Goal: Task Accomplishment & Management: Manage account settings

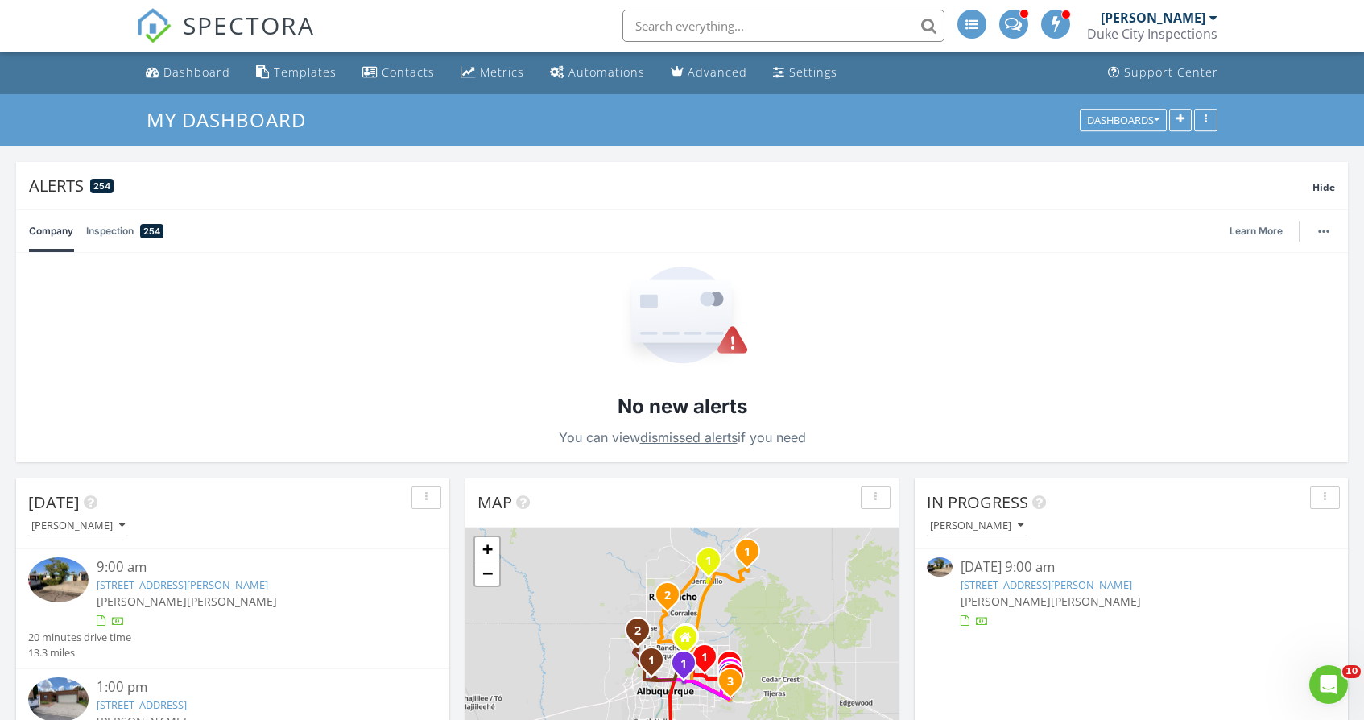
scroll to position [217, 0]
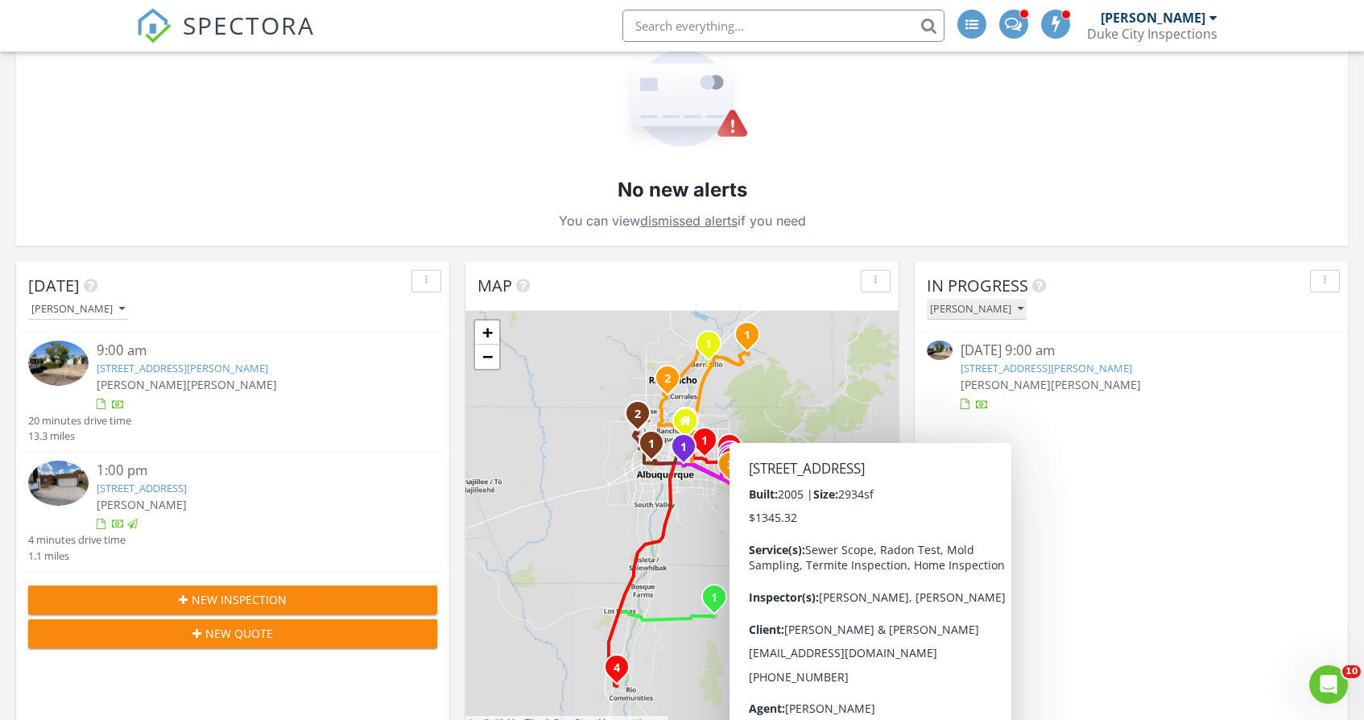
click at [1023, 315] on button "[PERSON_NAME]" at bounding box center [977, 310] width 100 height 22
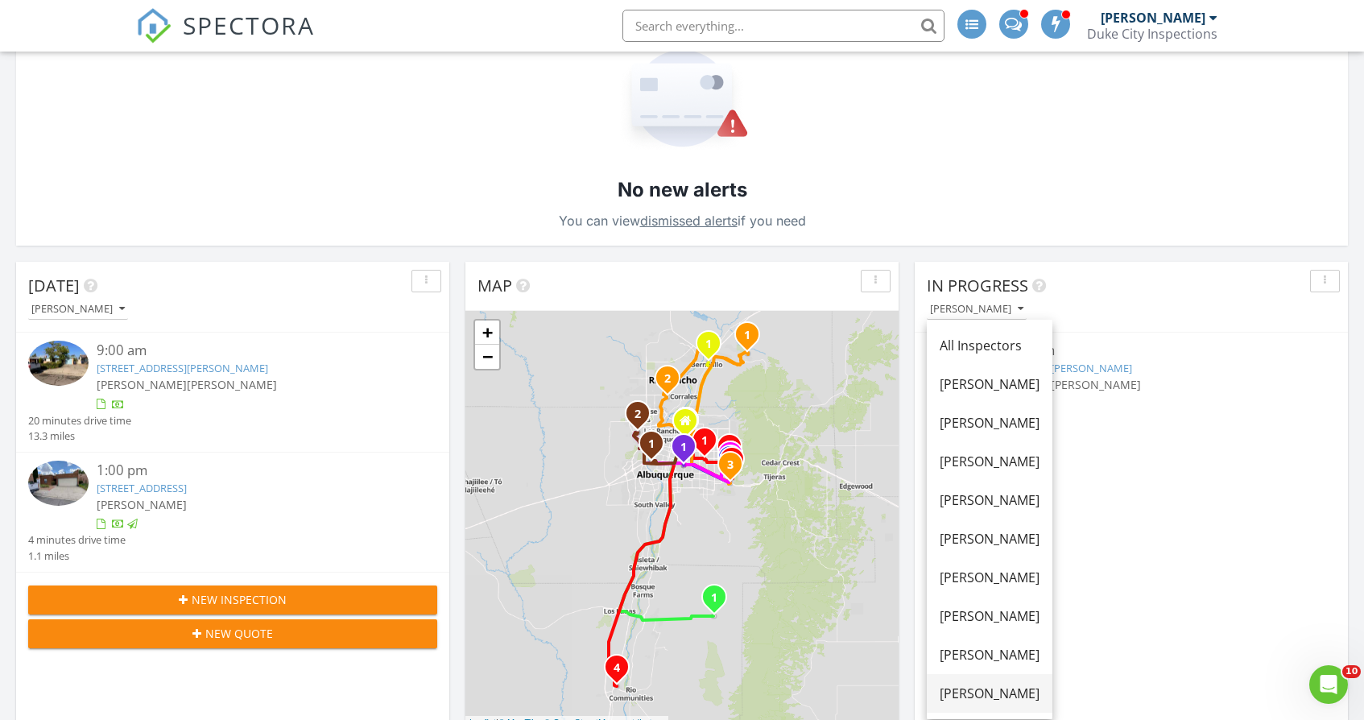
click at [981, 693] on div "[PERSON_NAME]" at bounding box center [989, 692] width 100 height 19
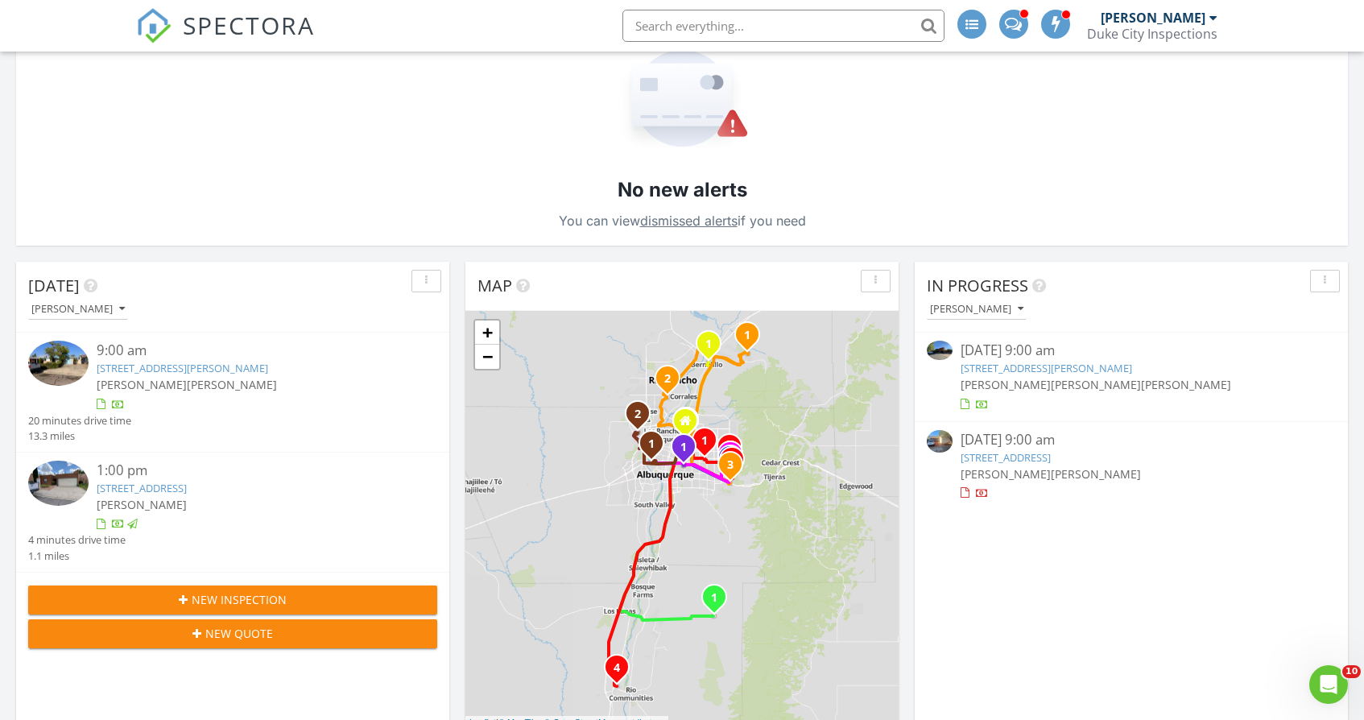
click at [1080, 371] on link "2704 Alejandro Ln NW, Albuquerque, NM 87104" at bounding box center [1045, 368] width 171 height 14
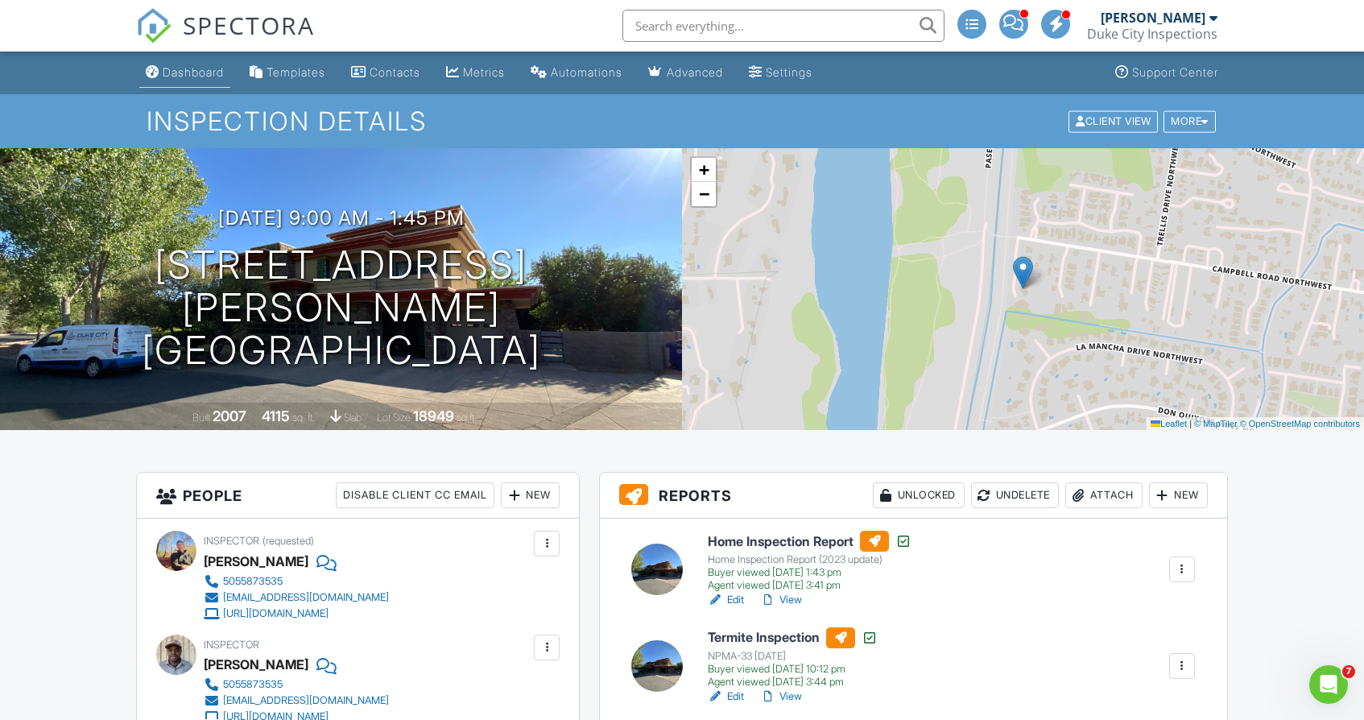
click at [163, 66] on link "Dashboard" at bounding box center [184, 73] width 91 height 30
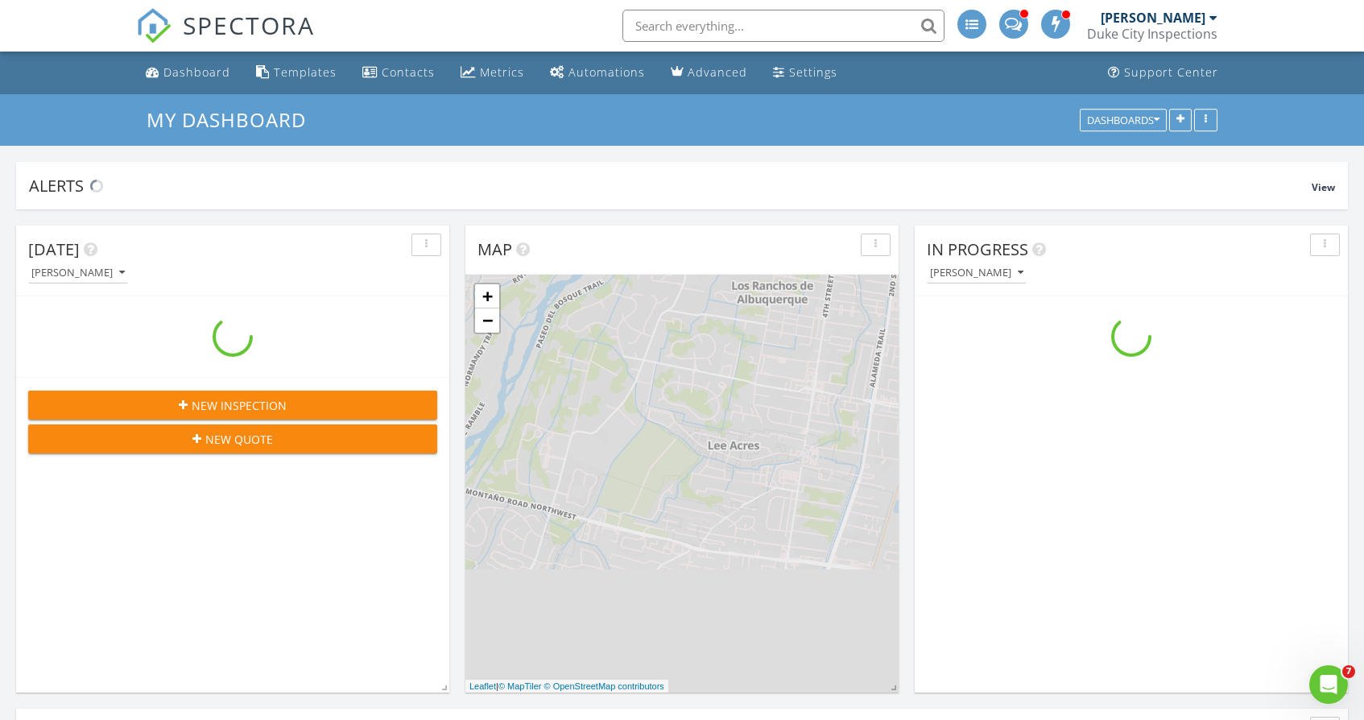
scroll to position [1305, 1365]
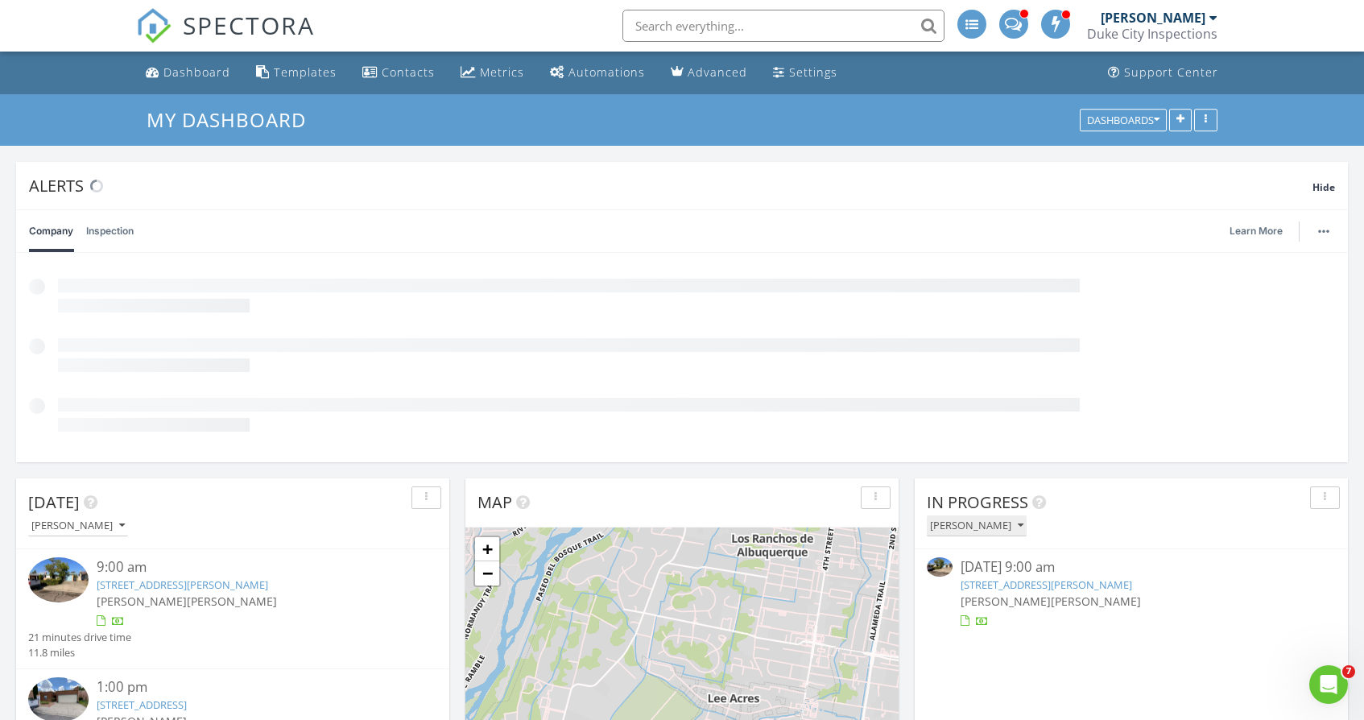
click at [996, 526] on div "[PERSON_NAME]" at bounding box center [976, 525] width 93 height 11
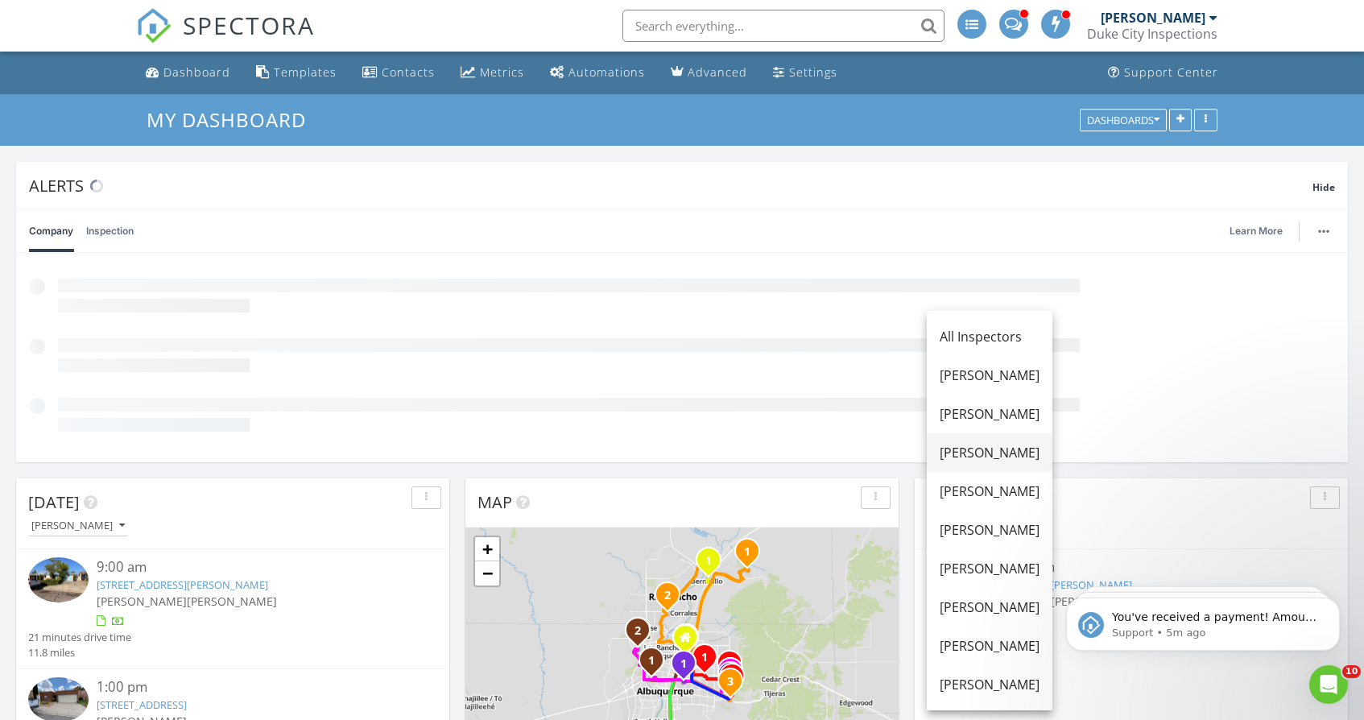
scroll to position [0, 0]
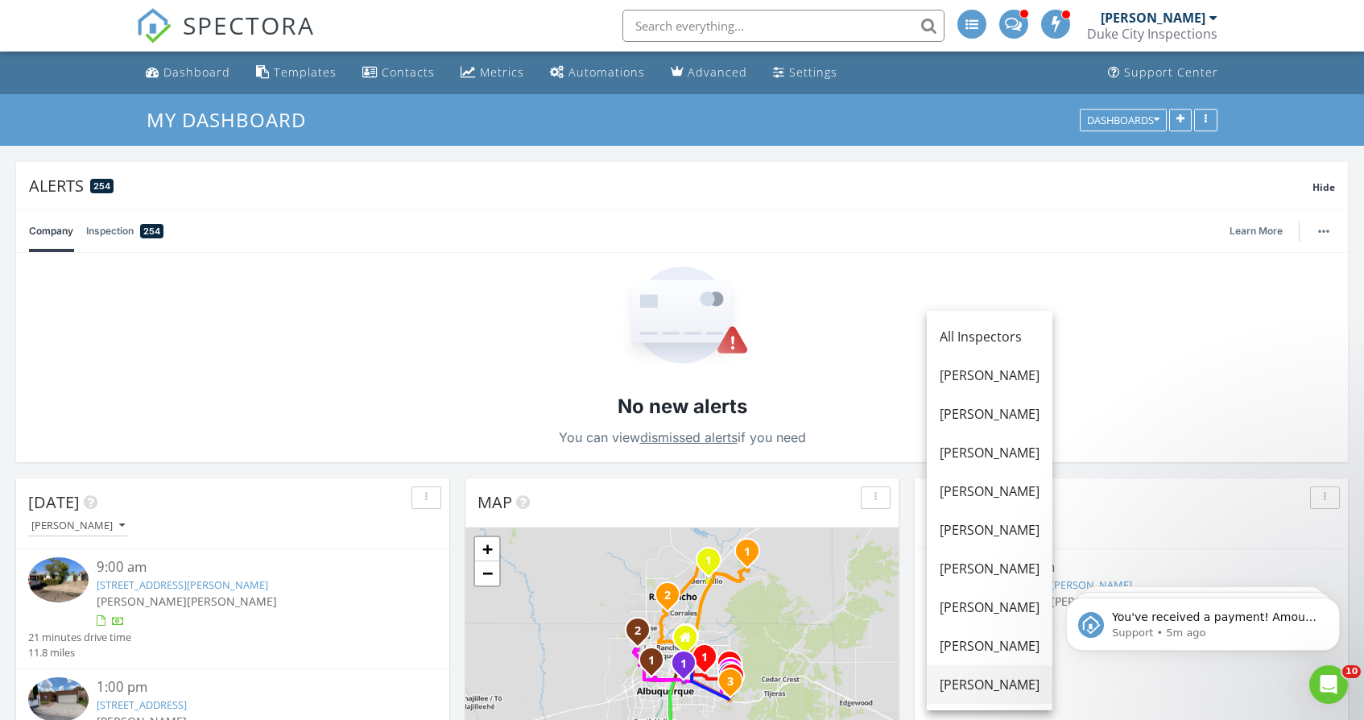
click at [996, 692] on div "[PERSON_NAME]" at bounding box center [989, 684] width 100 height 19
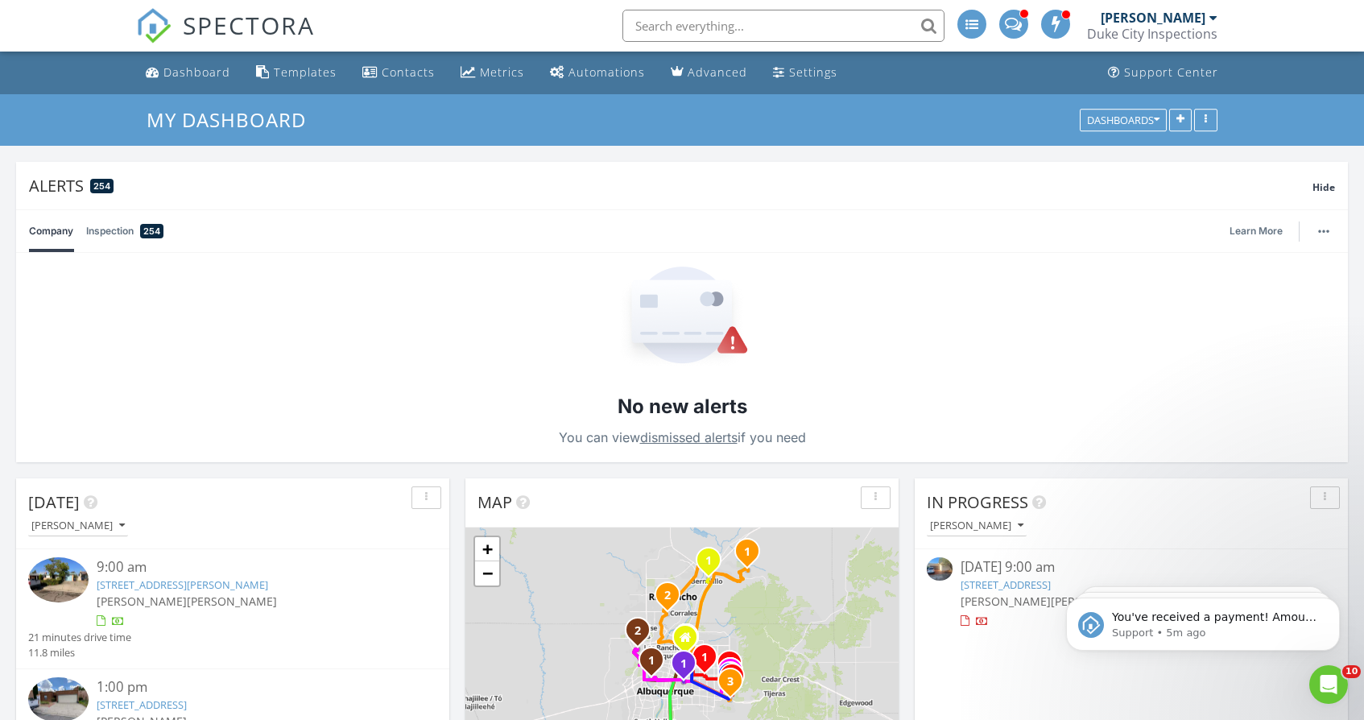
drag, startPoint x: 1035, startPoint y: 574, endPoint x: 14, endPoint y: 10, distance: 1166.0
click at [1035, 574] on div "08/27/25 9:00 am" at bounding box center [1130, 567] width 341 height 20
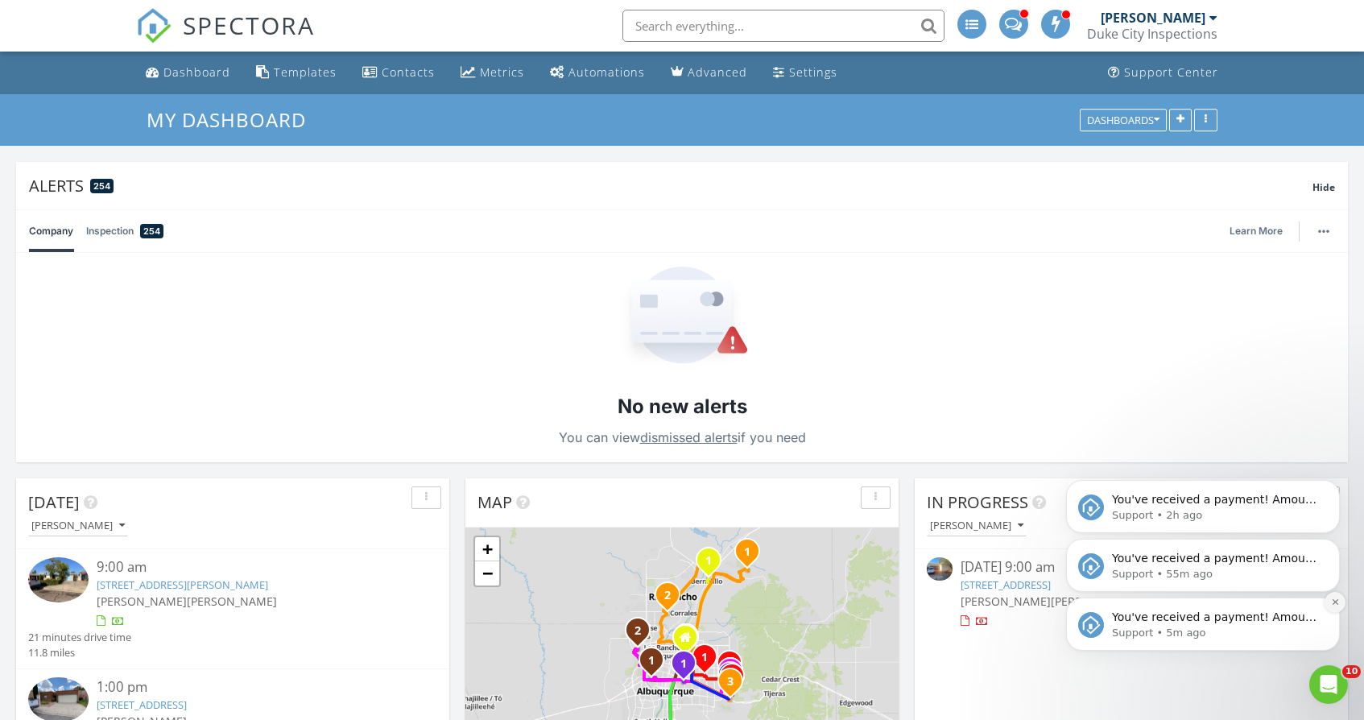
click at [1331, 605] on icon "Dismiss notification" at bounding box center [1335, 601] width 9 height 9
click at [1334, 605] on icon "Dismiss notification" at bounding box center [1335, 601] width 9 height 9
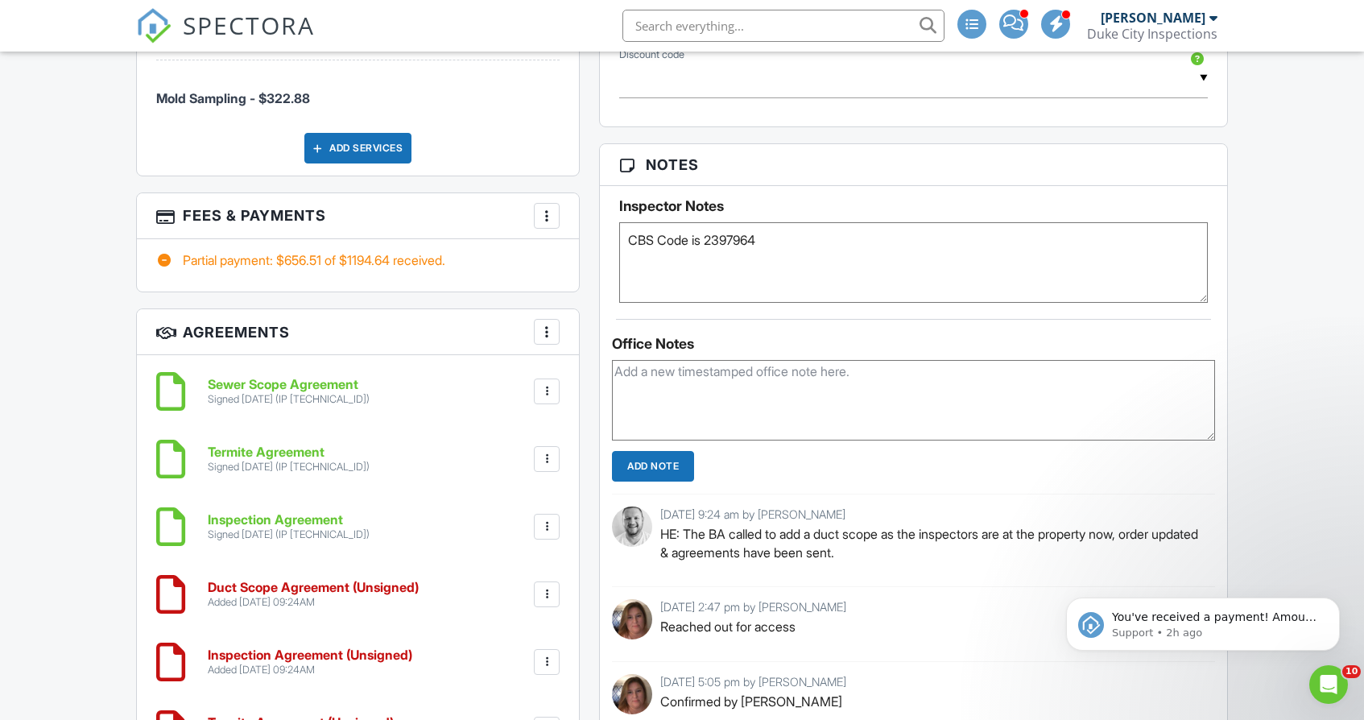
scroll to position [1456, 0]
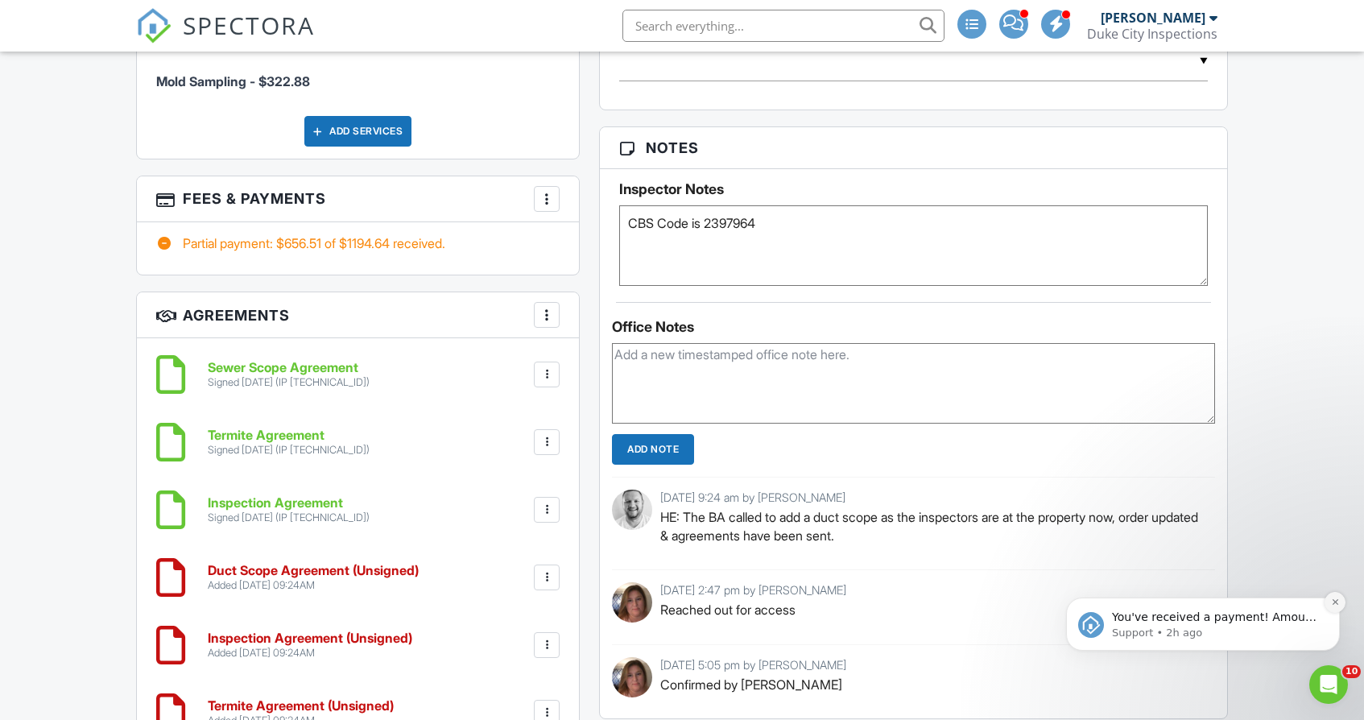
click at [1336, 604] on icon "Dismiss notification" at bounding box center [1335, 602] width 6 height 6
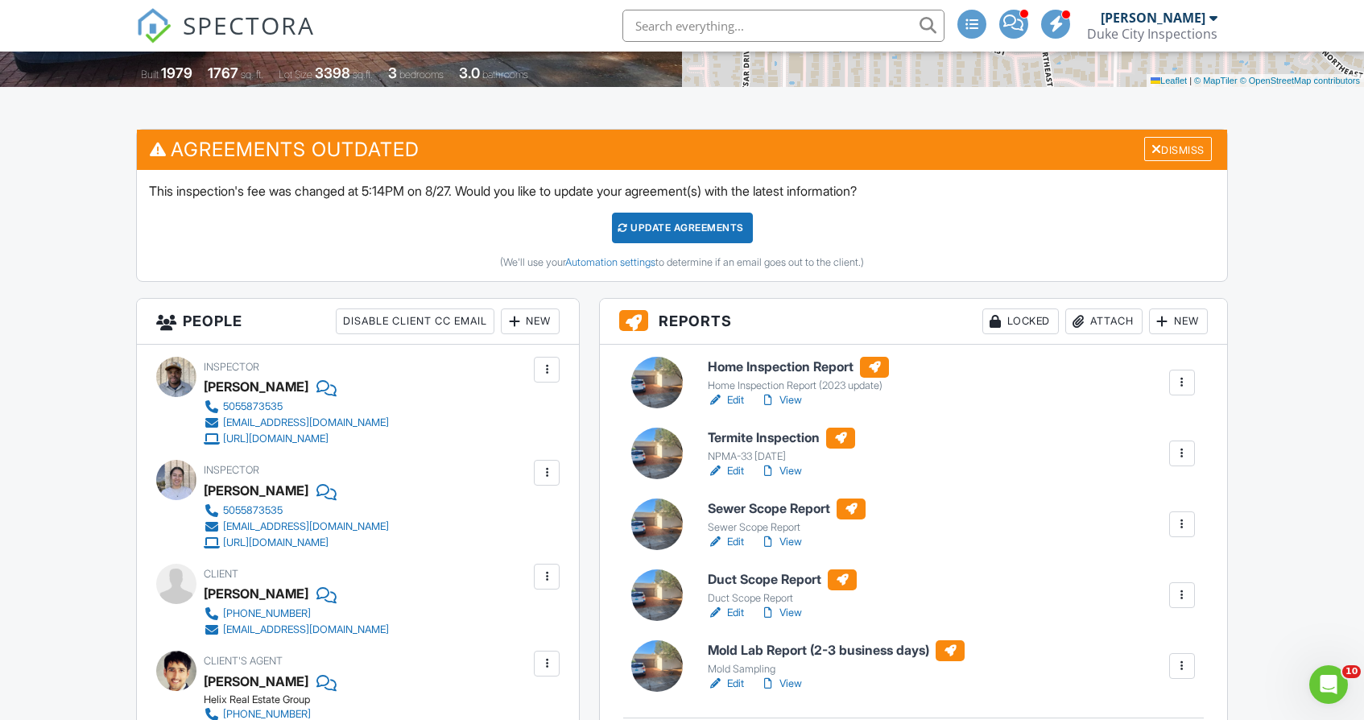
scroll to position [378, 0]
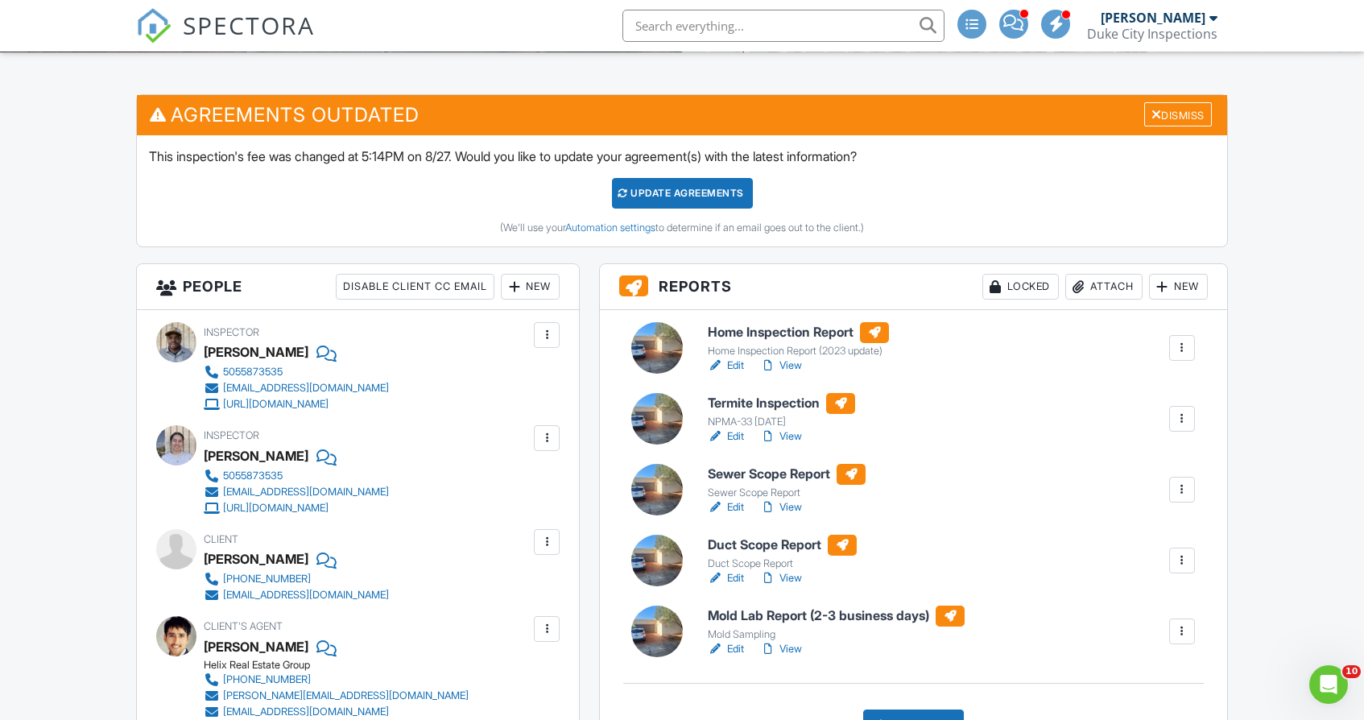
click at [796, 508] on link "View" at bounding box center [781, 507] width 42 height 16
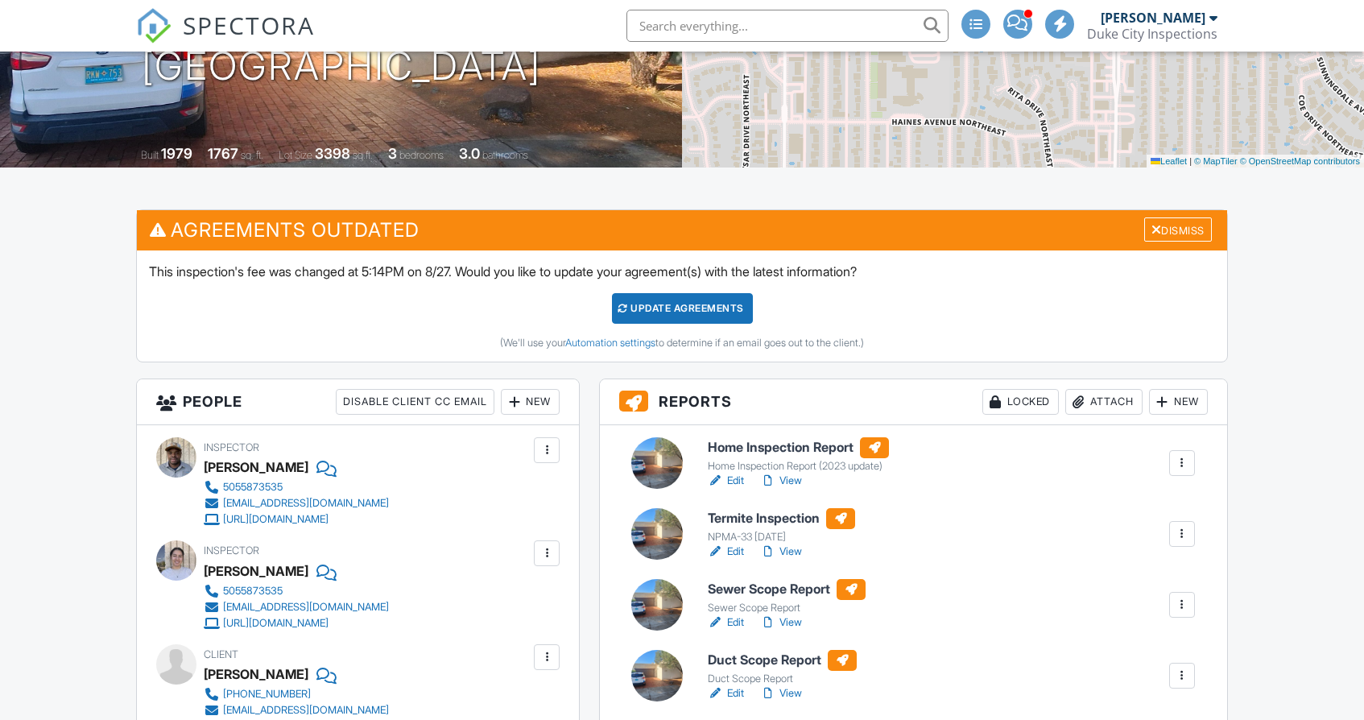
scroll to position [349, 0]
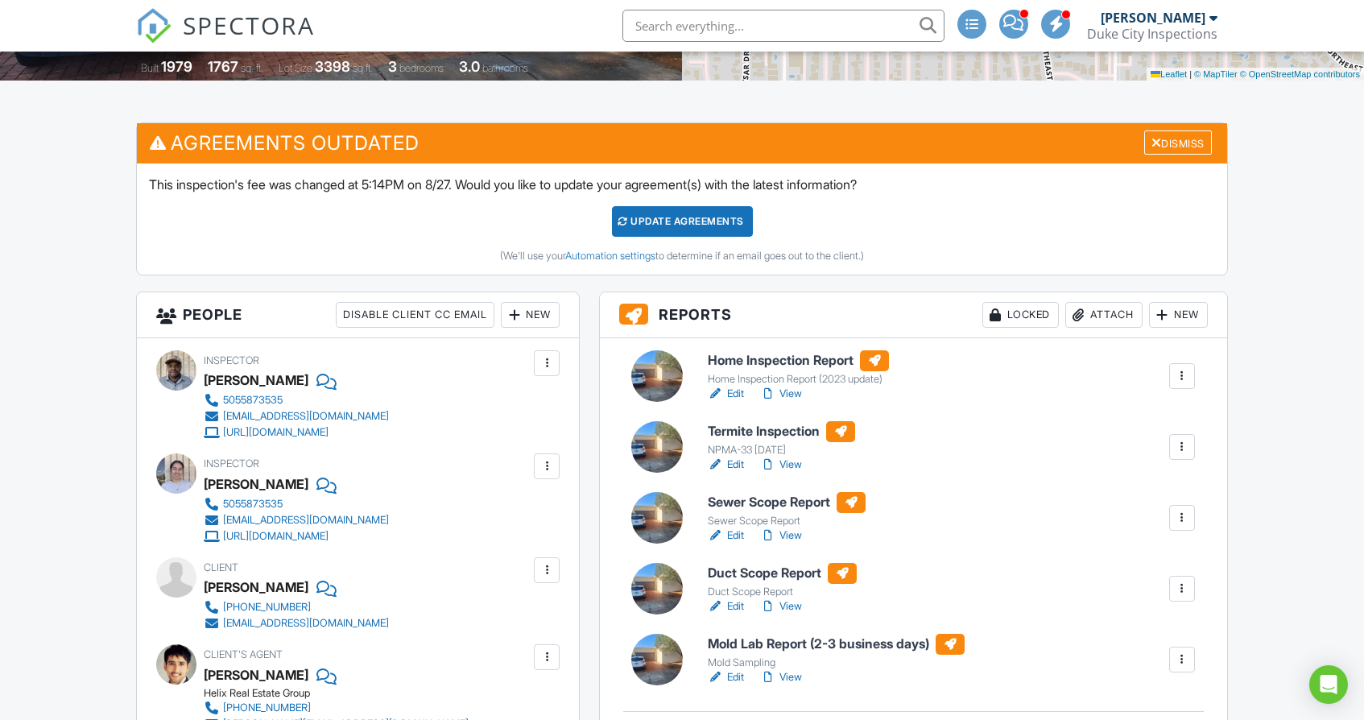
click at [799, 469] on link "View" at bounding box center [781, 464] width 42 height 16
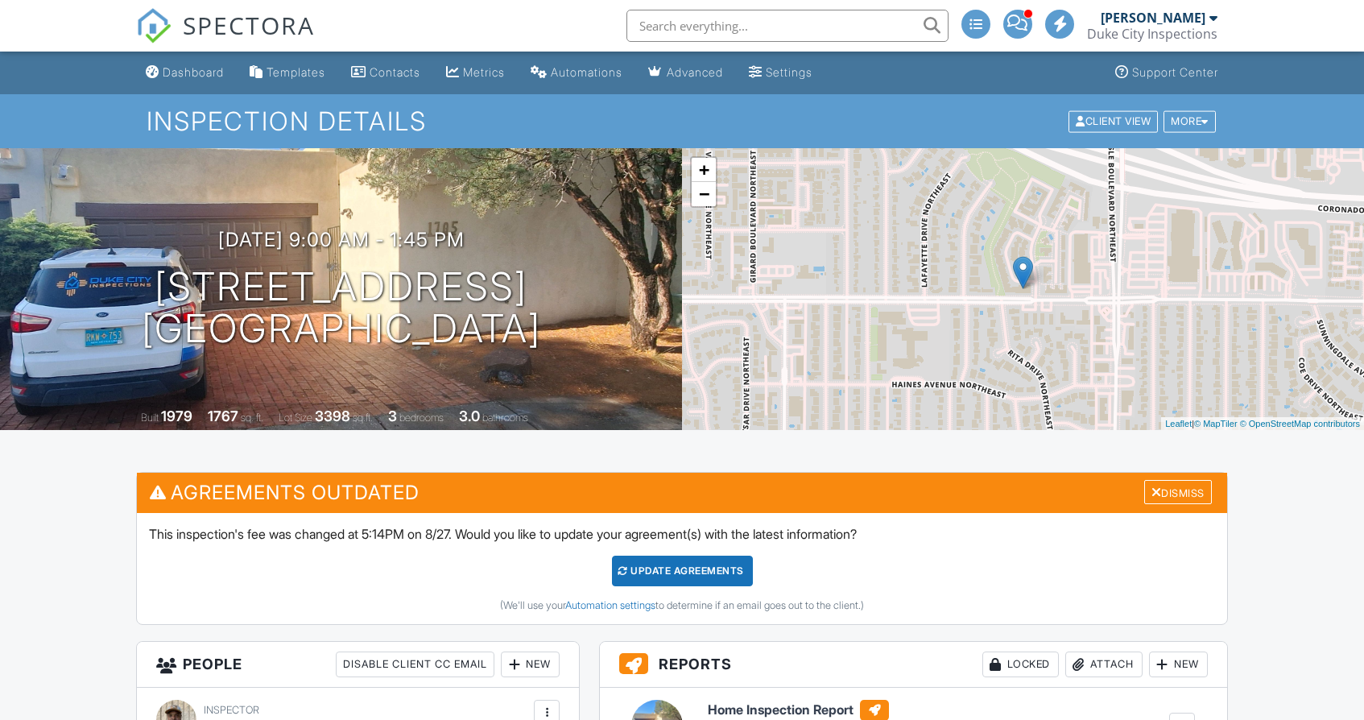
scroll to position [309, 0]
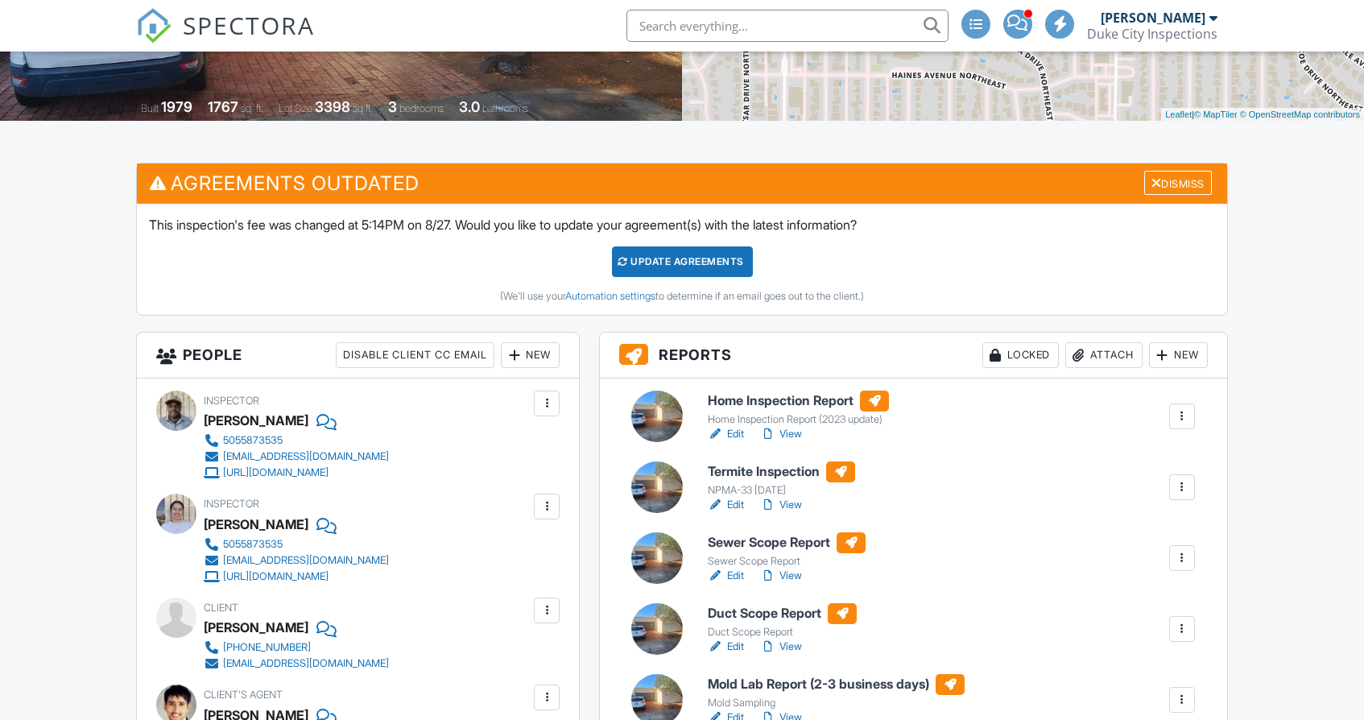
click at [792, 434] on link "View" at bounding box center [781, 434] width 42 height 16
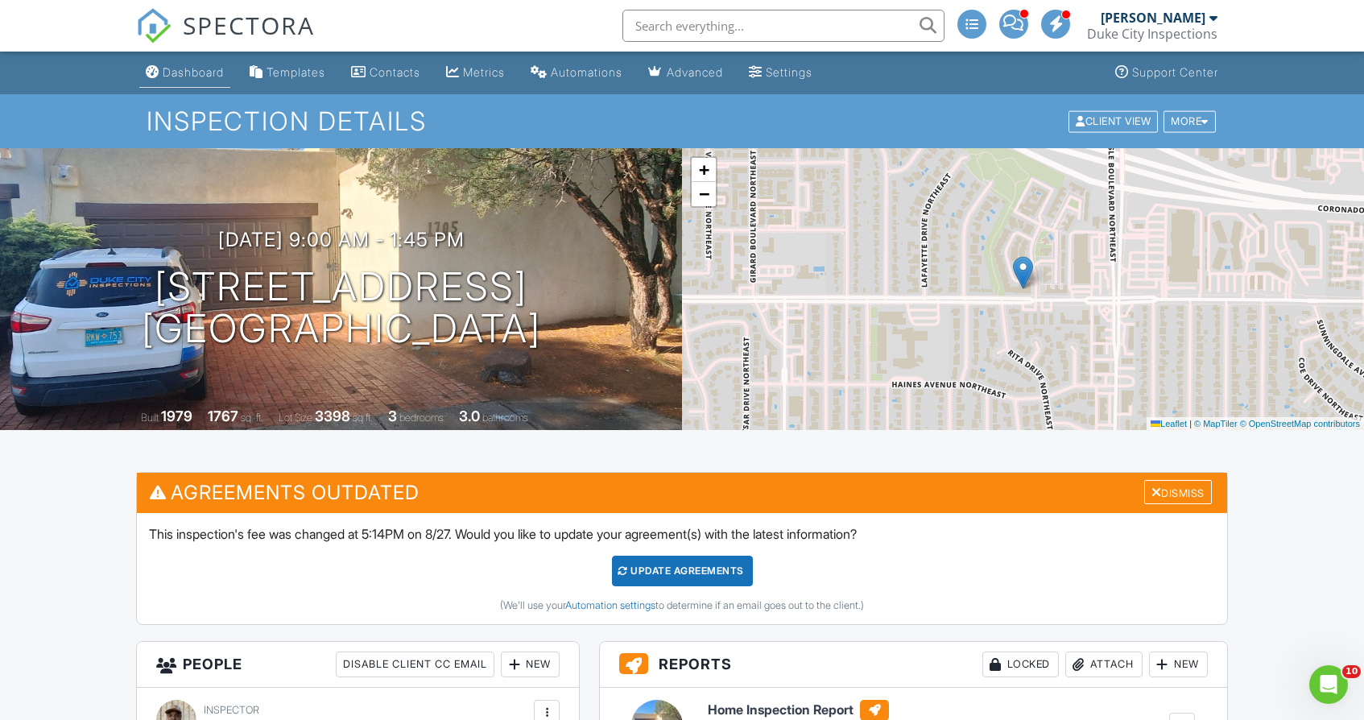
click at [182, 83] on link "Dashboard" at bounding box center [184, 73] width 91 height 30
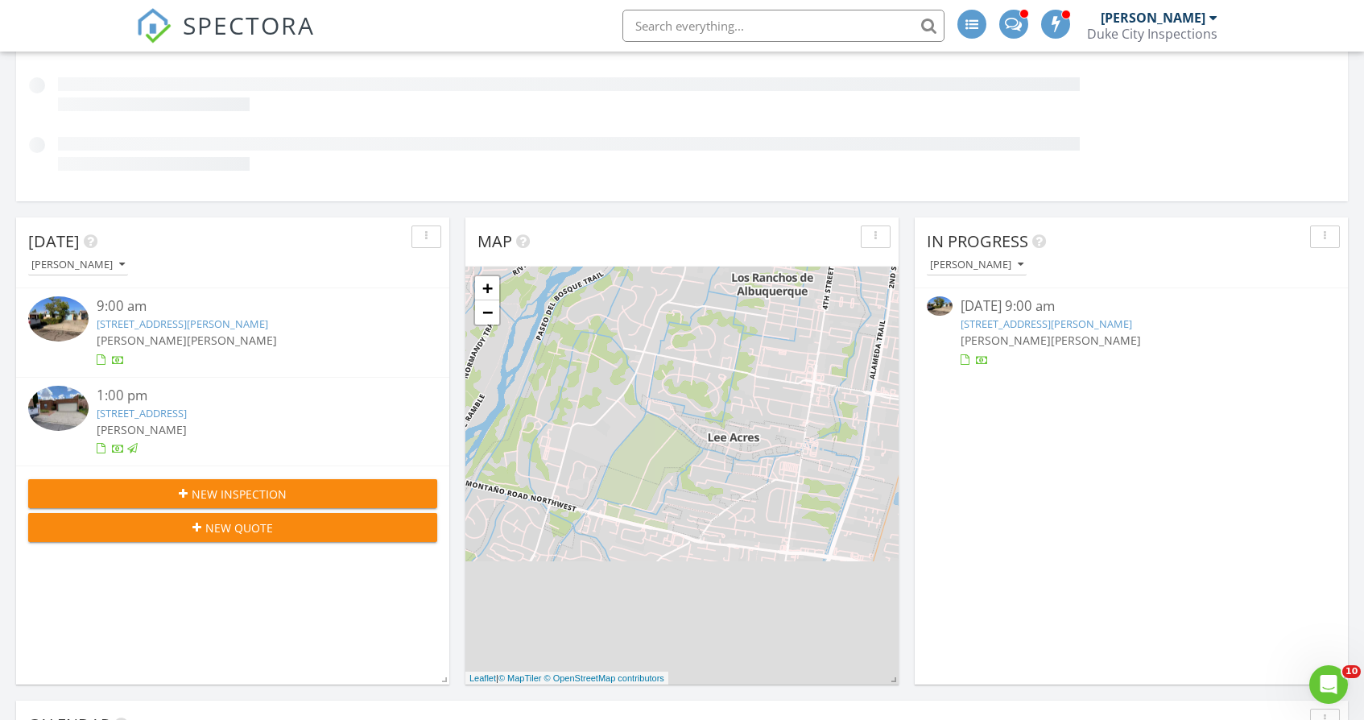
scroll to position [262, 0]
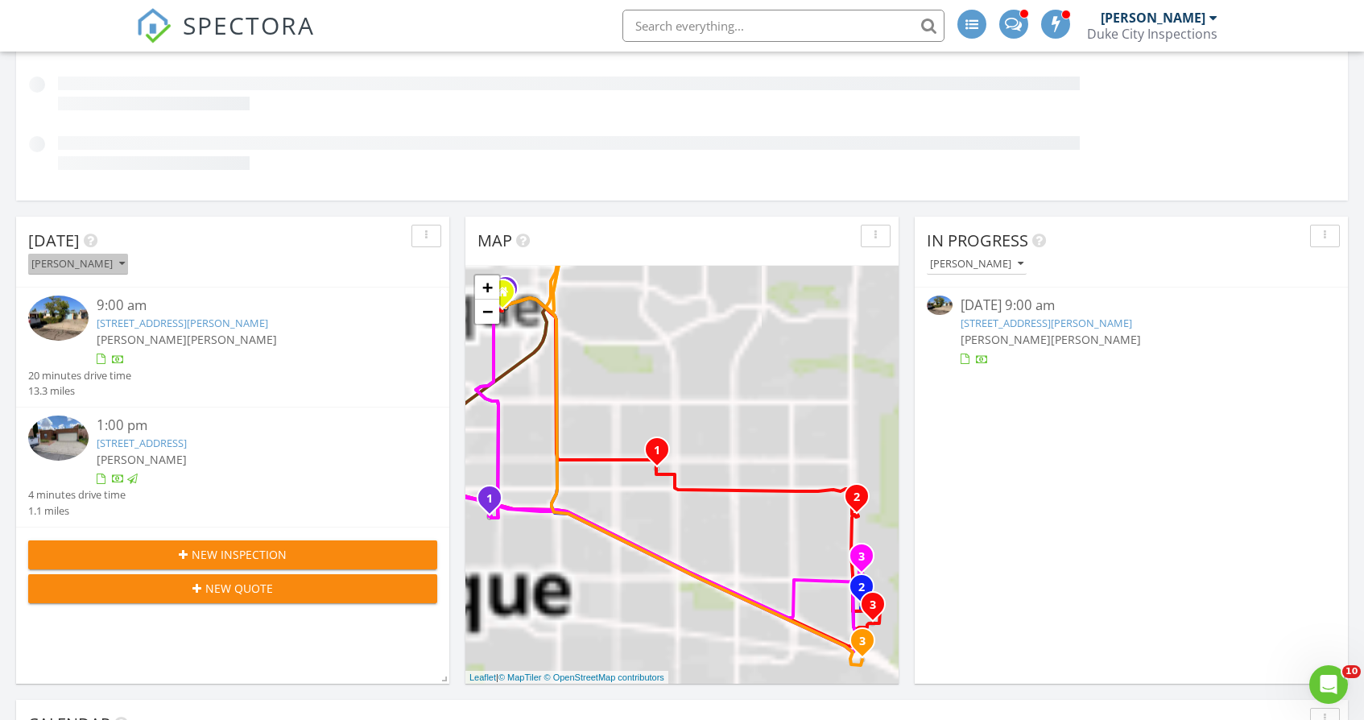
click at [118, 262] on div "[PERSON_NAME]" at bounding box center [77, 263] width 93 height 11
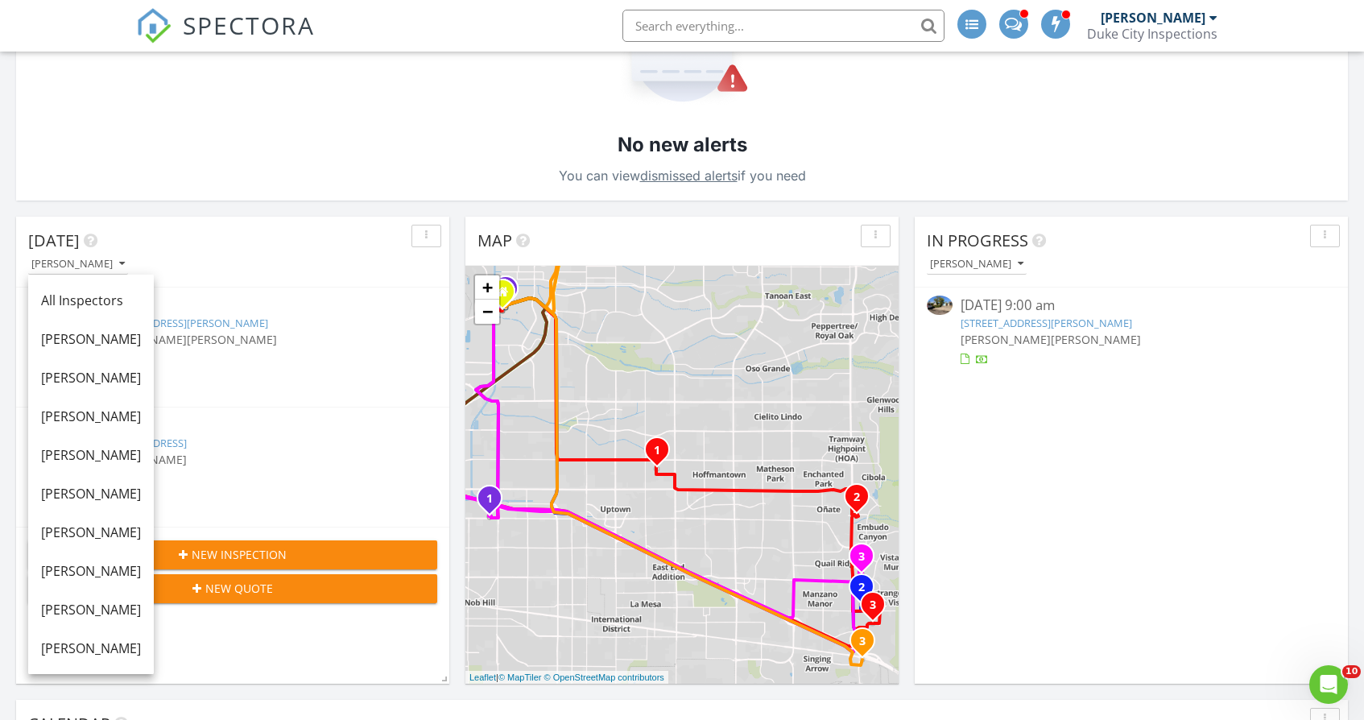
click at [968, 254] on div "[PERSON_NAME]" at bounding box center [977, 265] width 100 height 22
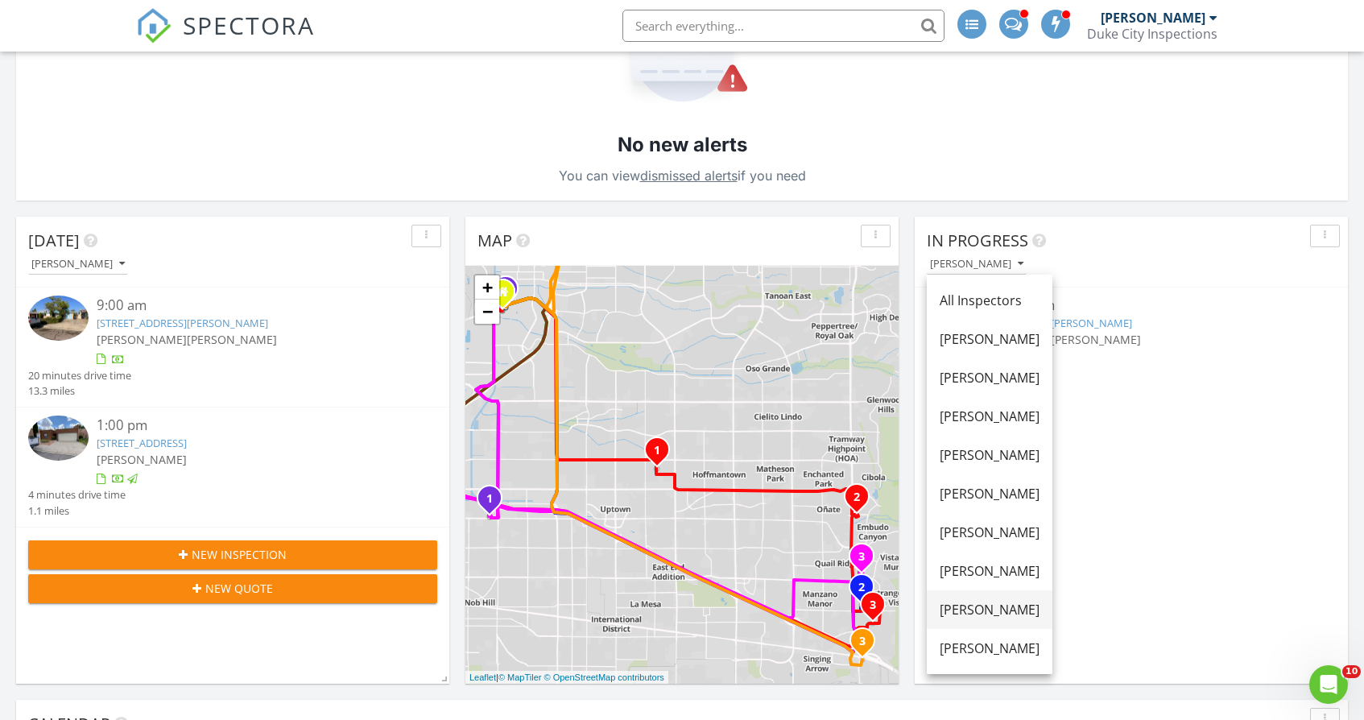
click at [978, 601] on div "[PERSON_NAME]" at bounding box center [989, 609] width 100 height 19
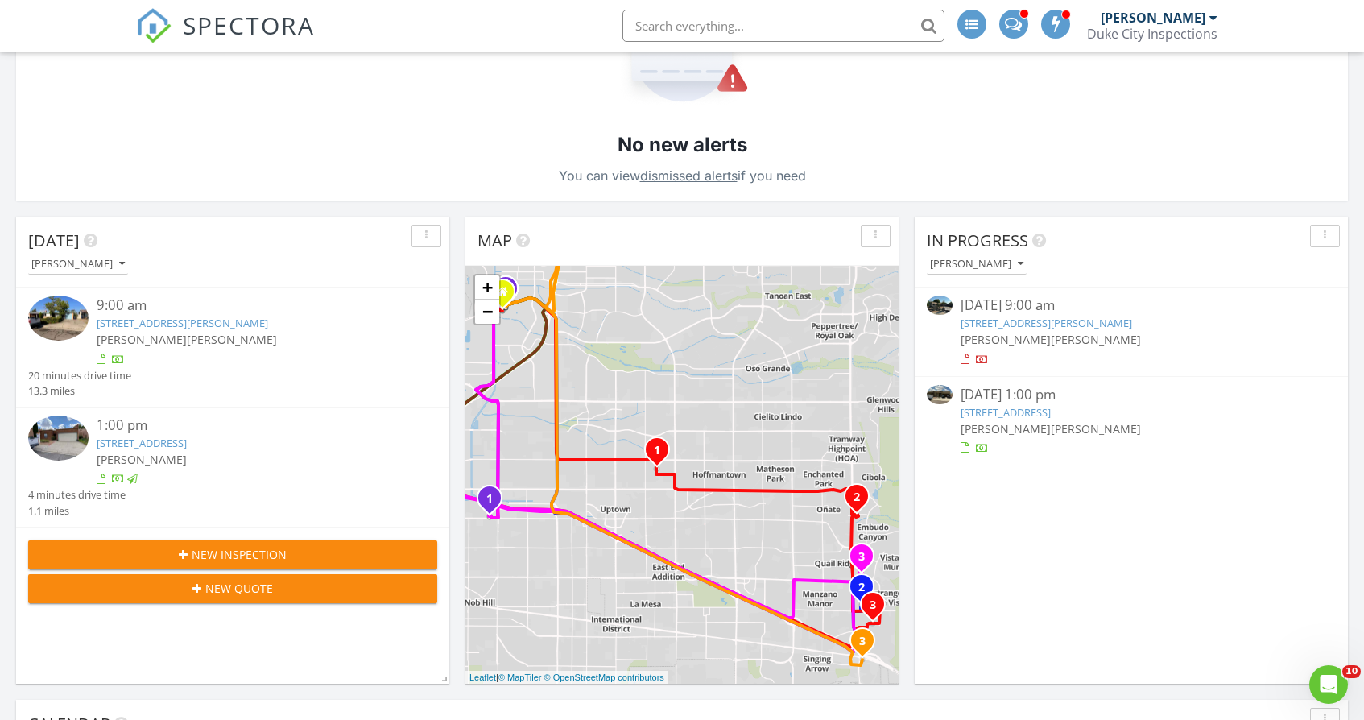
click at [1038, 411] on link "7923 Teaberry Road NW, Albuquerque, NM 87120" at bounding box center [1005, 412] width 90 height 14
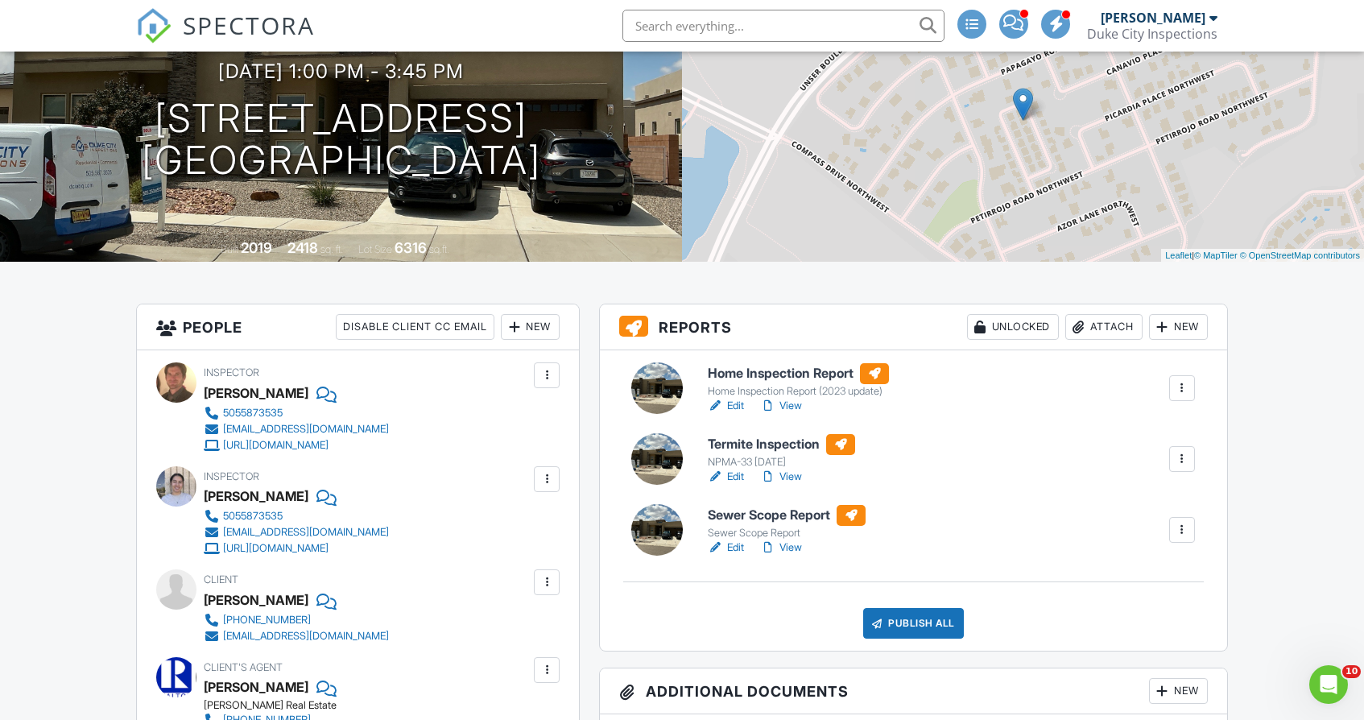
scroll to position [243, 0]
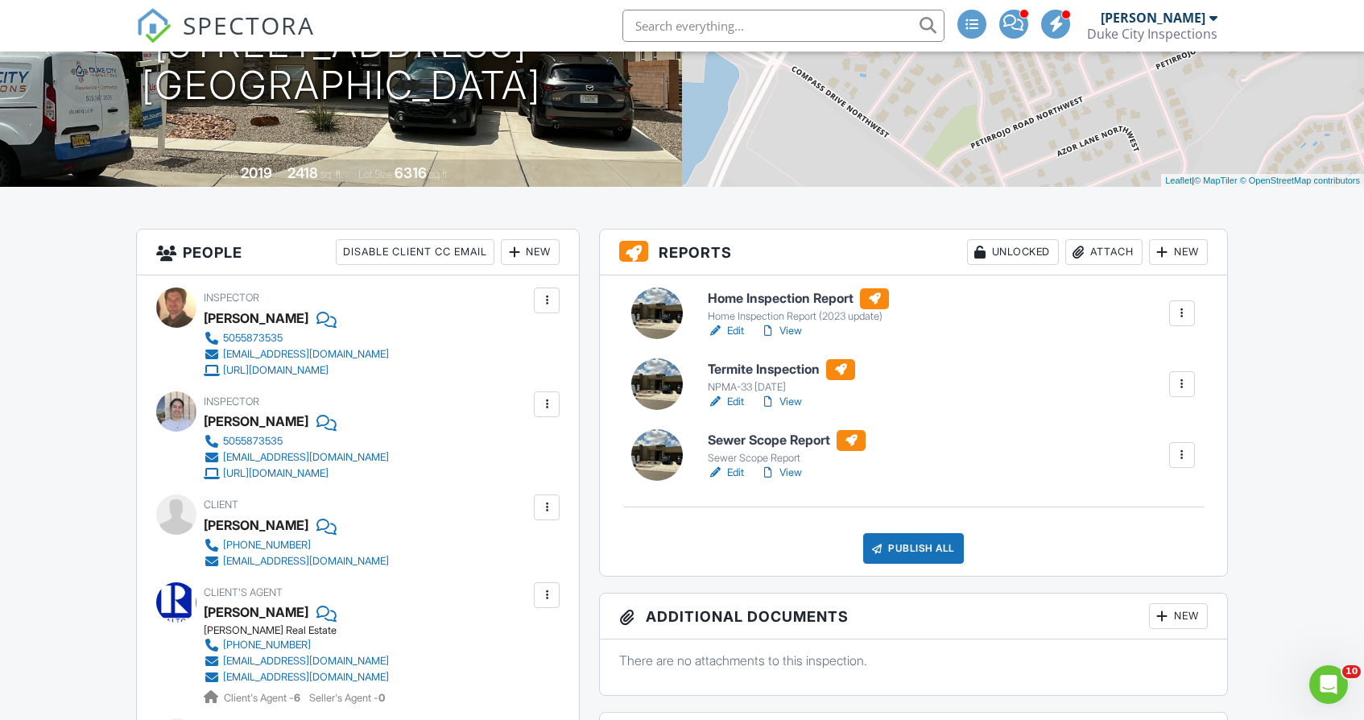
click at [793, 402] on link "View" at bounding box center [781, 402] width 42 height 16
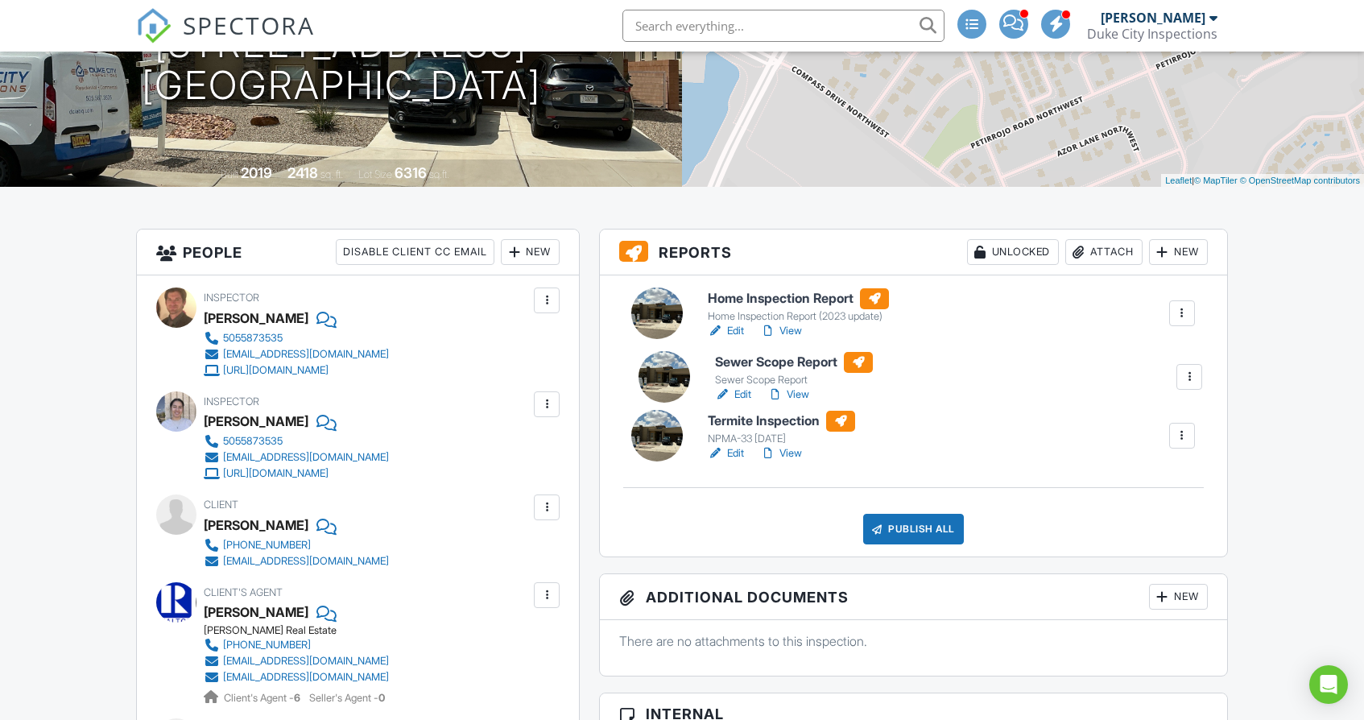
drag, startPoint x: 0, startPoint y: 0, endPoint x: 796, endPoint y: 353, distance: 871.1
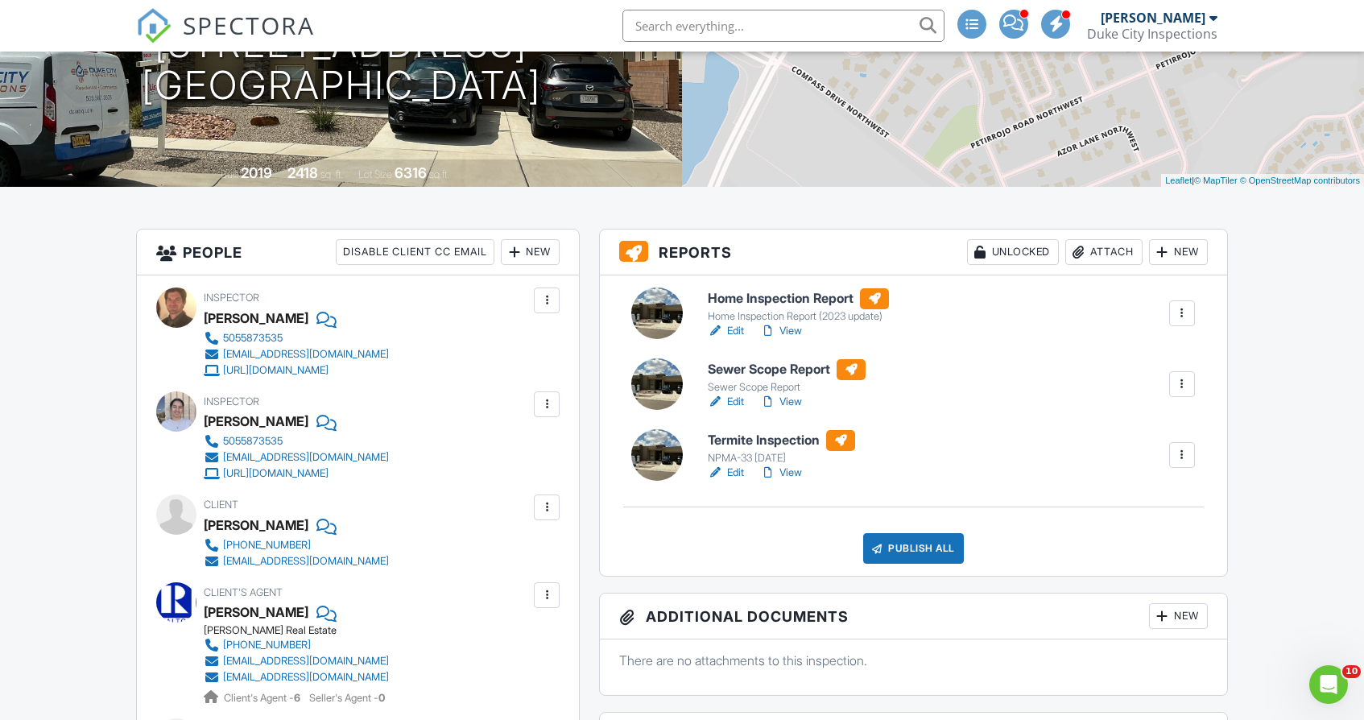
click at [791, 398] on link "View" at bounding box center [781, 402] width 42 height 16
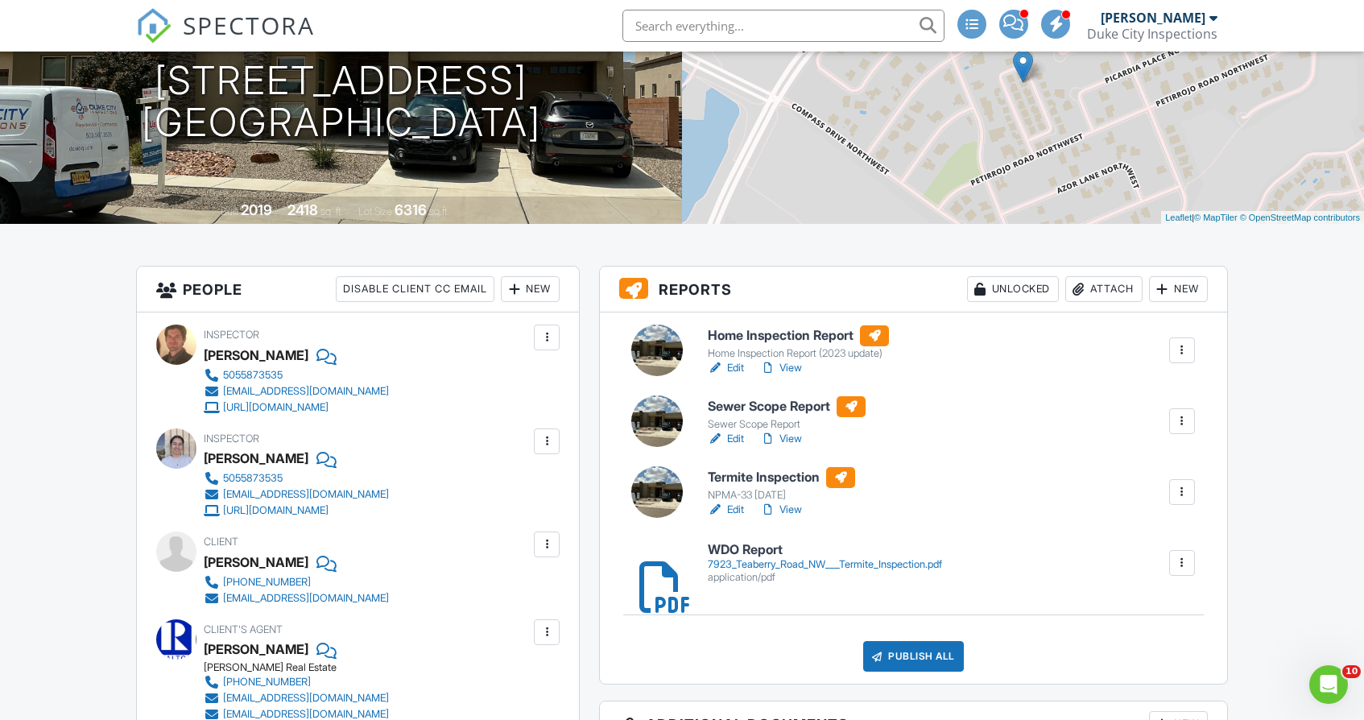
scroll to position [259, 0]
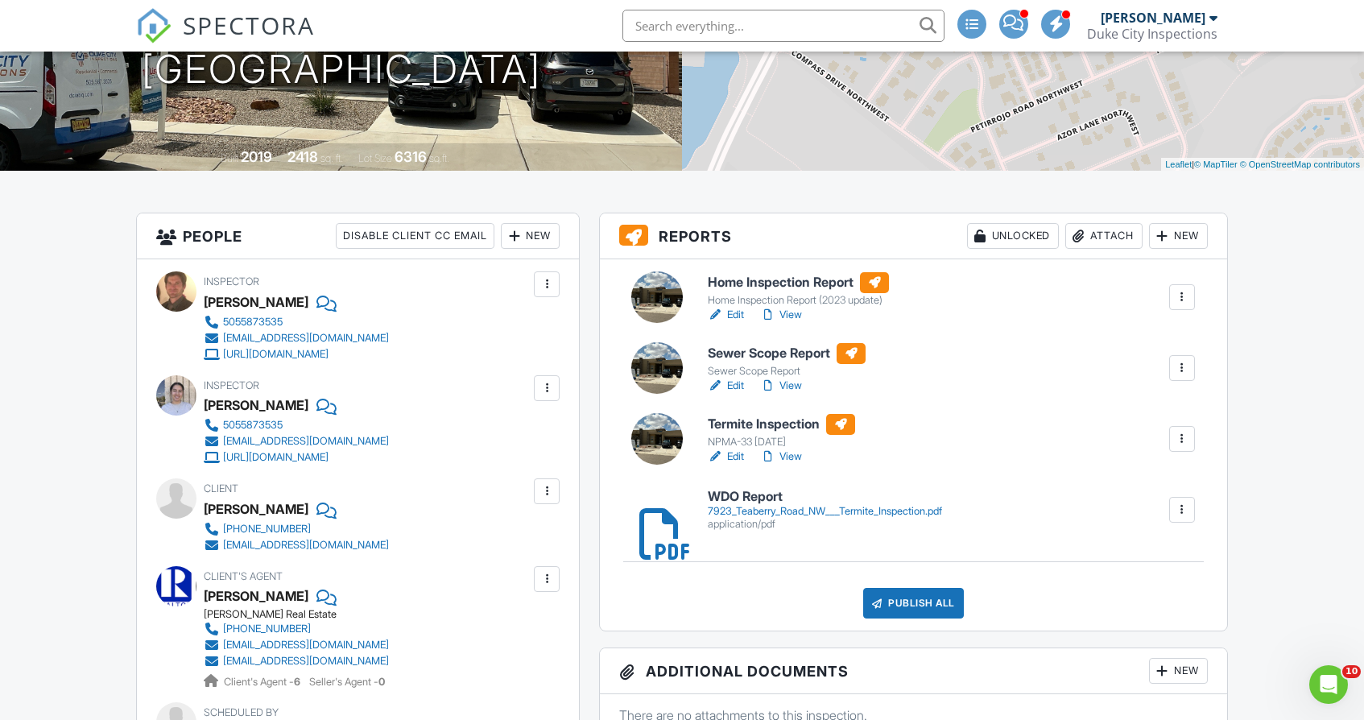
click at [794, 316] on link "View" at bounding box center [781, 315] width 42 height 16
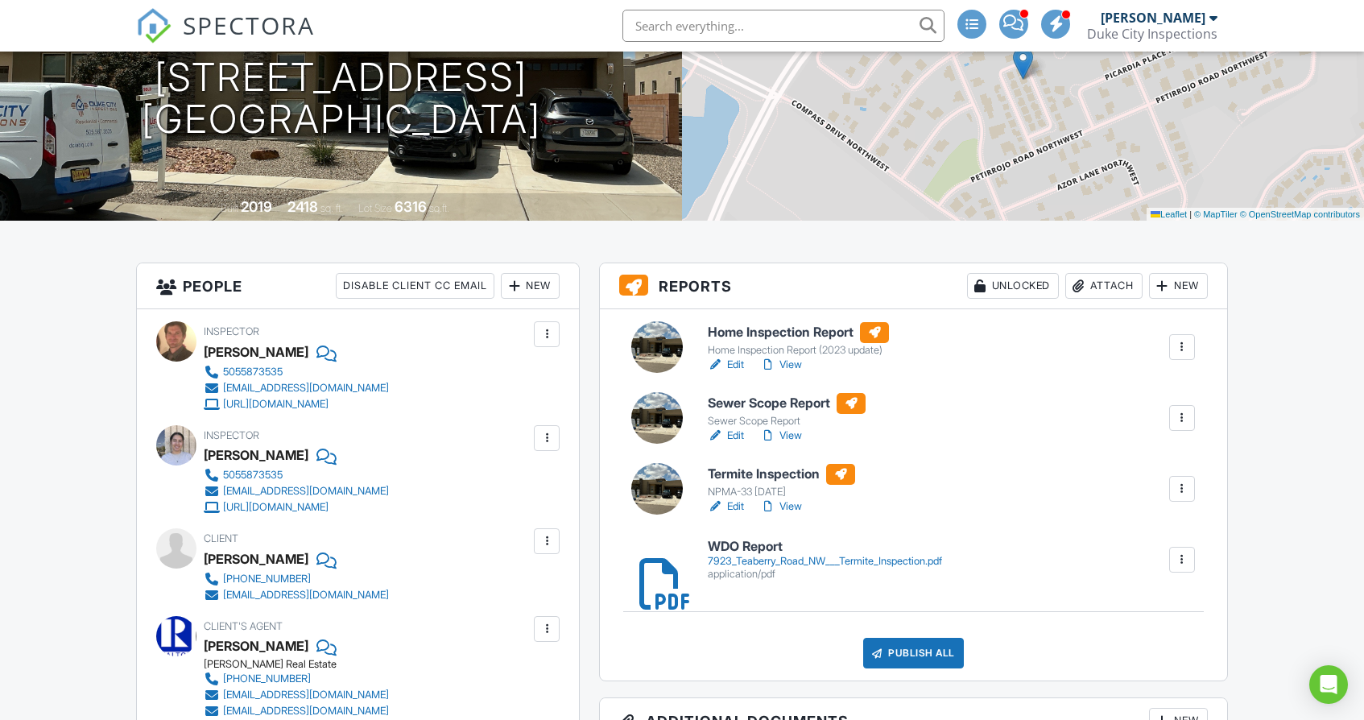
click at [795, 558] on div "7923_Teaberry_Road_NW___Termite_Inspection.pdf" at bounding box center [825, 561] width 234 height 13
click at [1176, 498] on div at bounding box center [1182, 489] width 26 height 26
click at [1148, 616] on link "Delete" at bounding box center [1140, 614] width 97 height 18
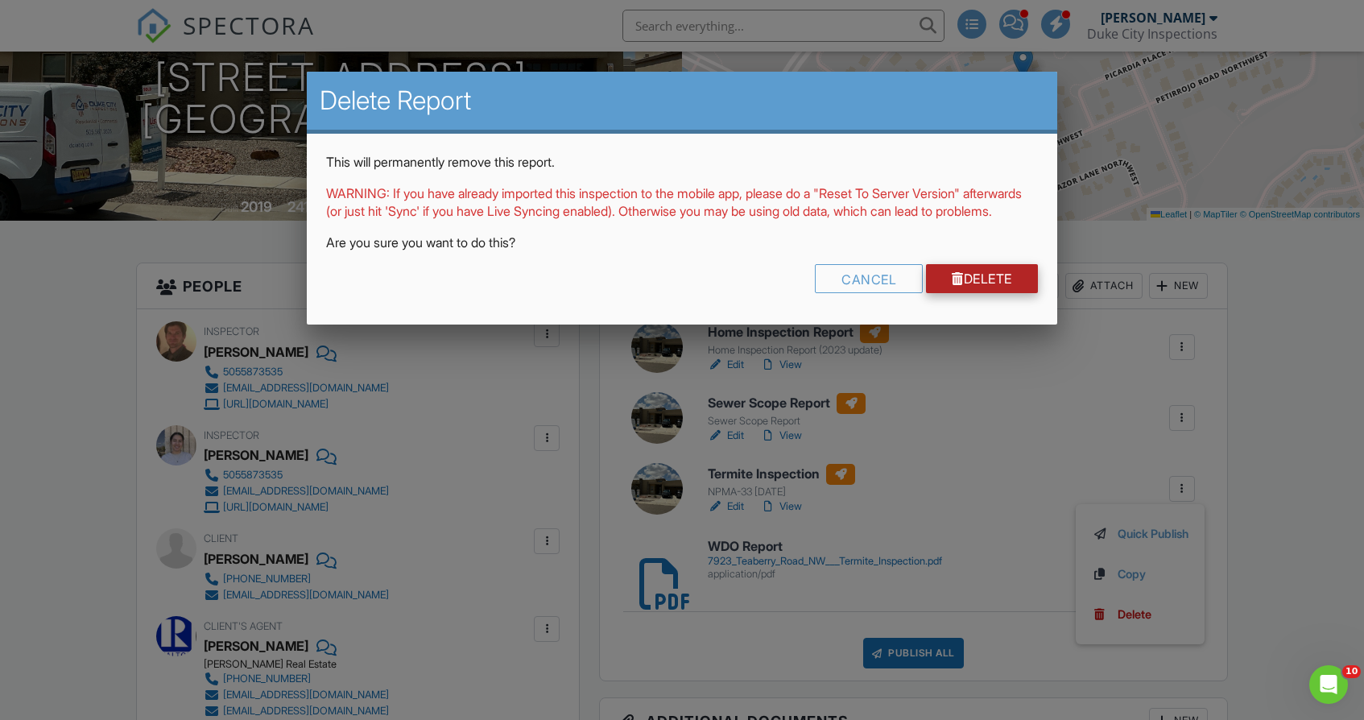
click at [1003, 293] on link "Delete" at bounding box center [982, 278] width 112 height 29
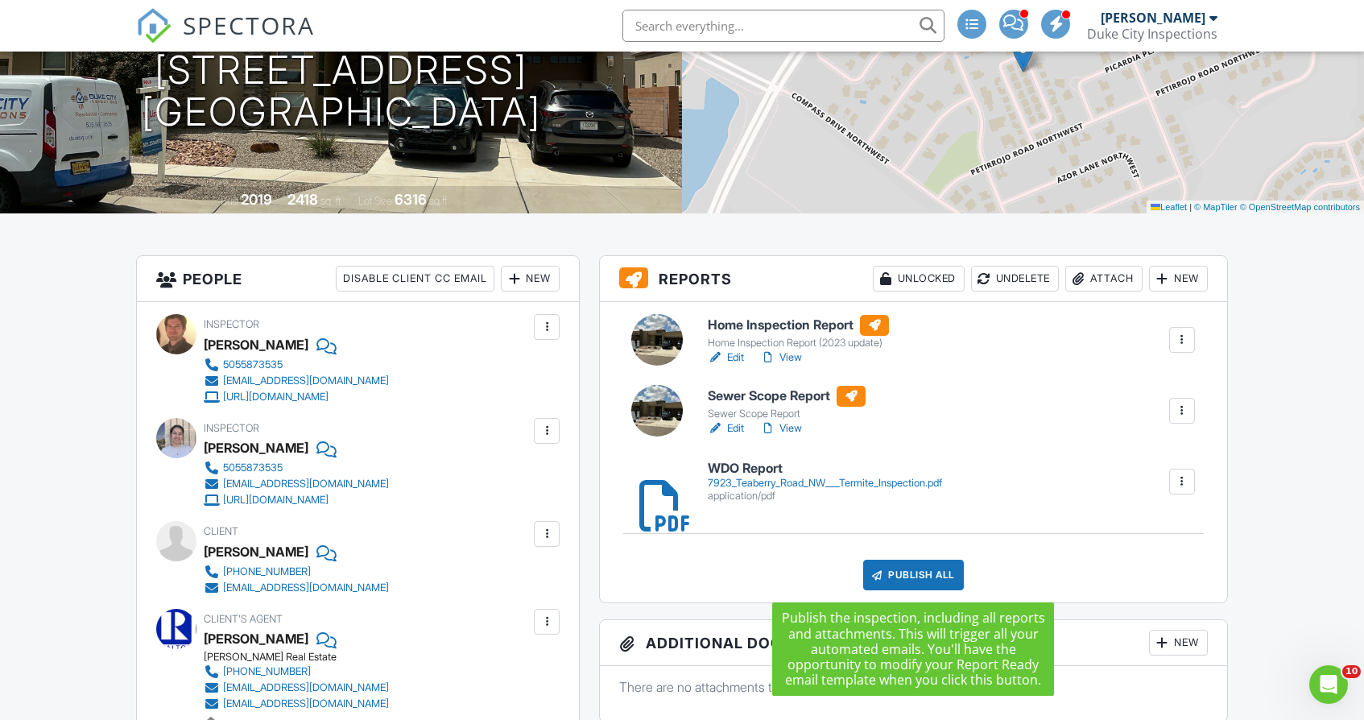
click at [931, 572] on div "Publish All" at bounding box center [913, 574] width 101 height 31
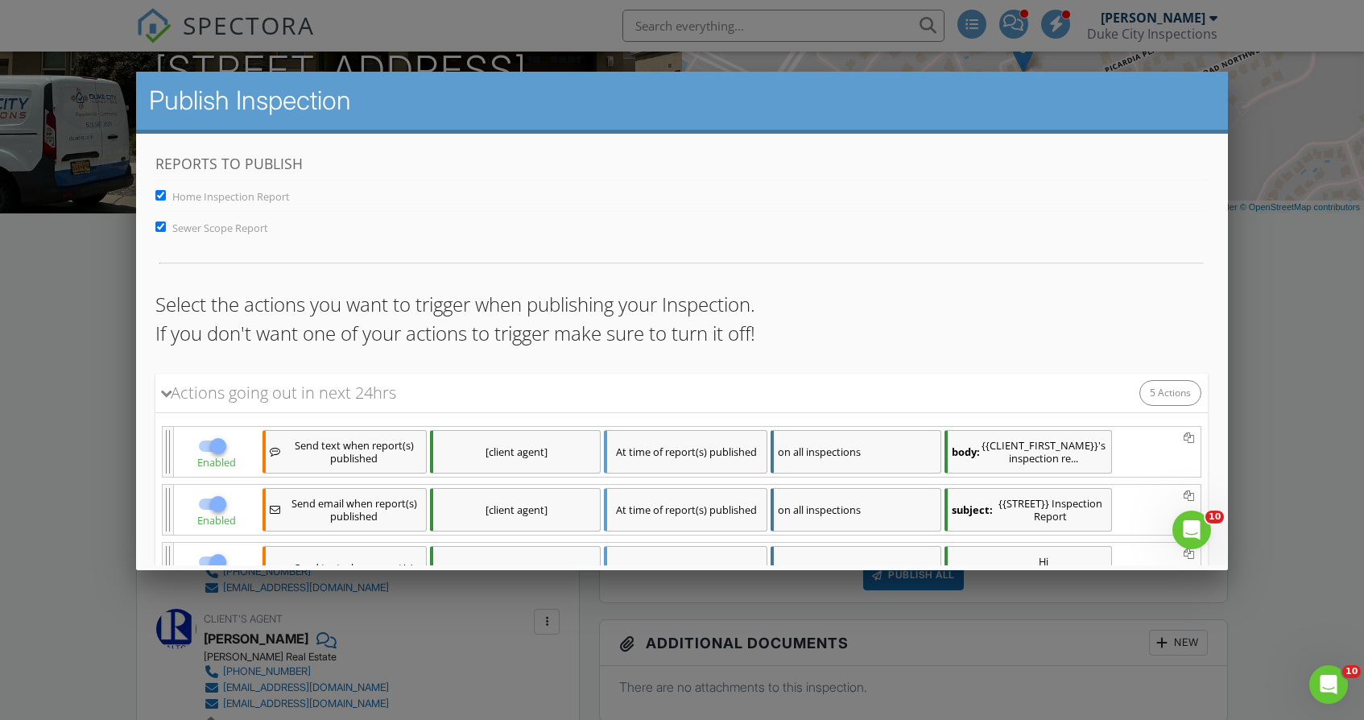
scroll to position [316, 0]
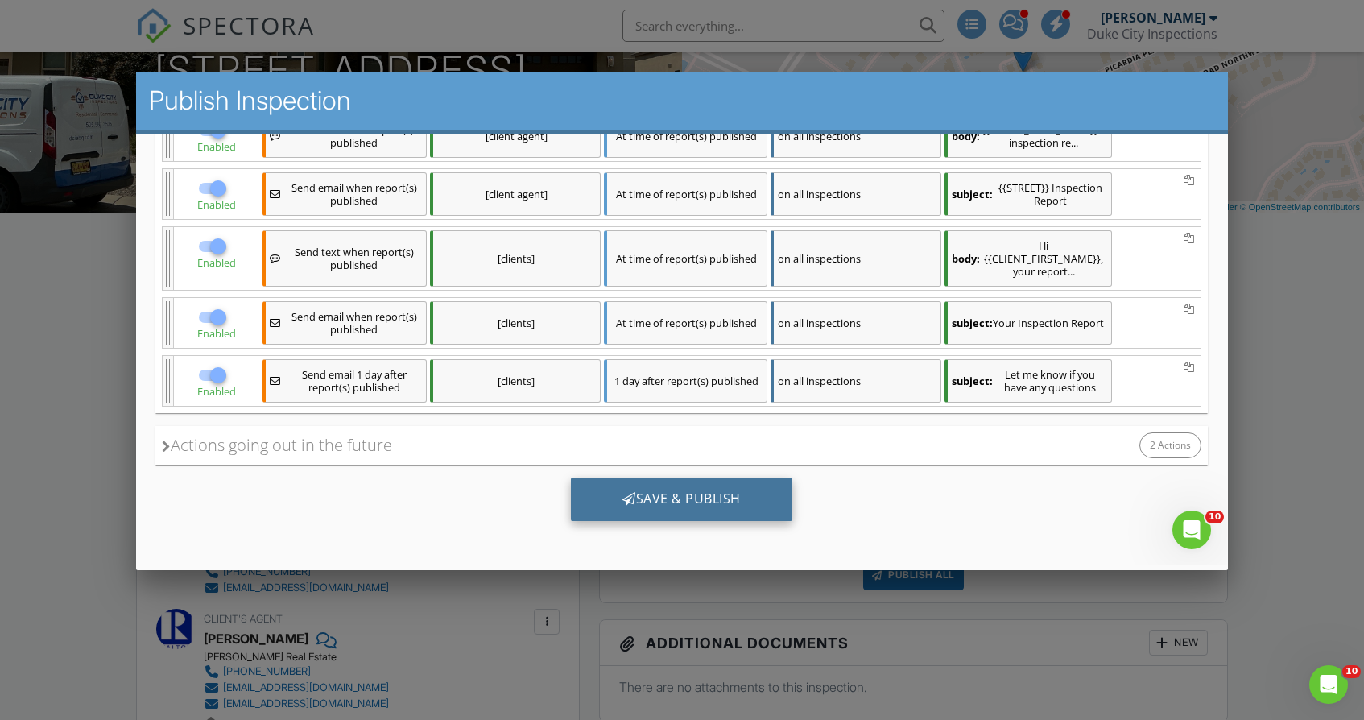
click at [780, 489] on div "Save & Publish" at bounding box center [681, 498] width 221 height 43
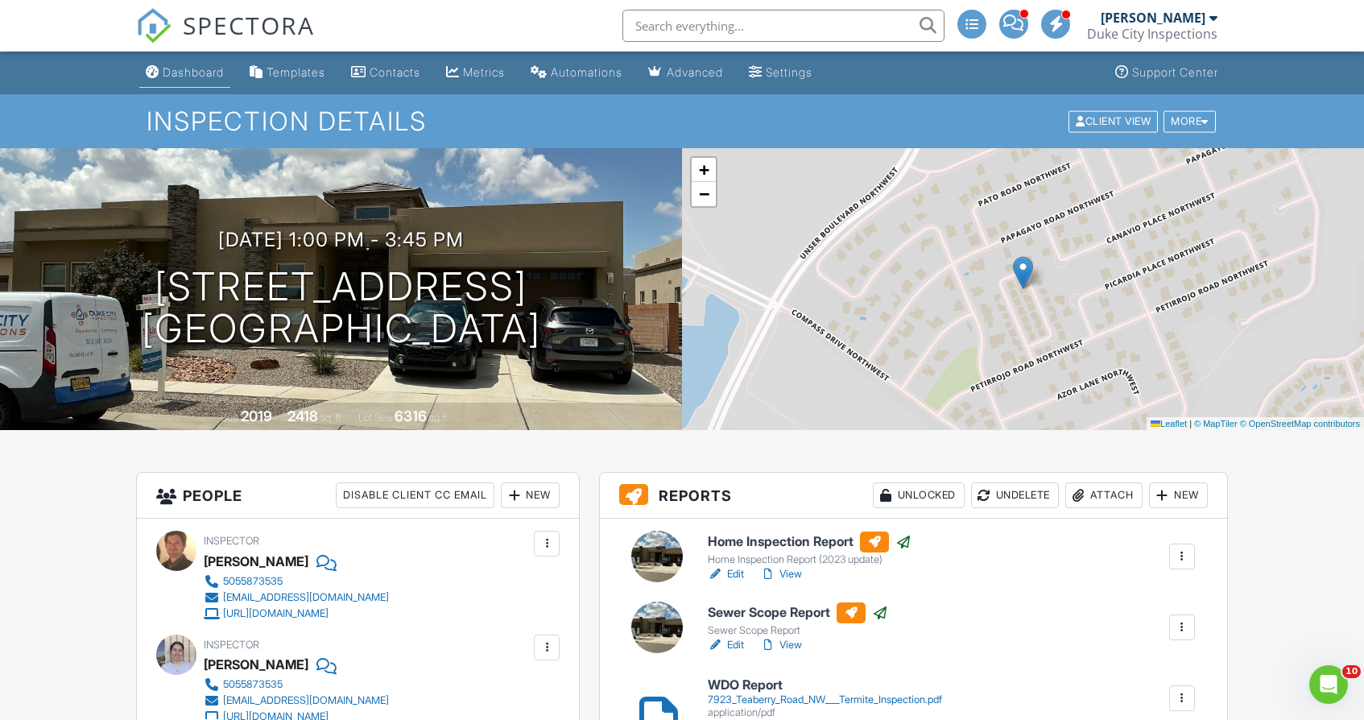
click at [193, 72] on div "Dashboard" at bounding box center [193, 72] width 61 height 14
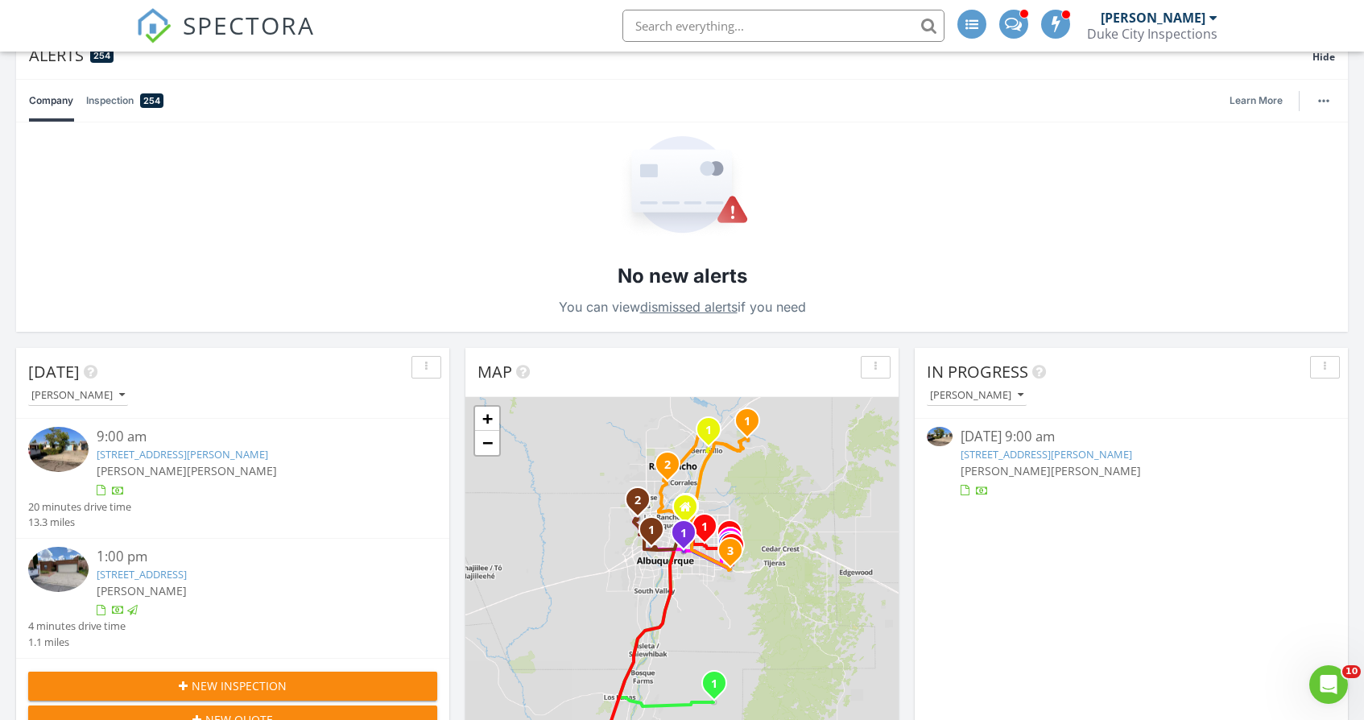
scroll to position [136, 0]
